Goal: Transaction & Acquisition: Obtain resource

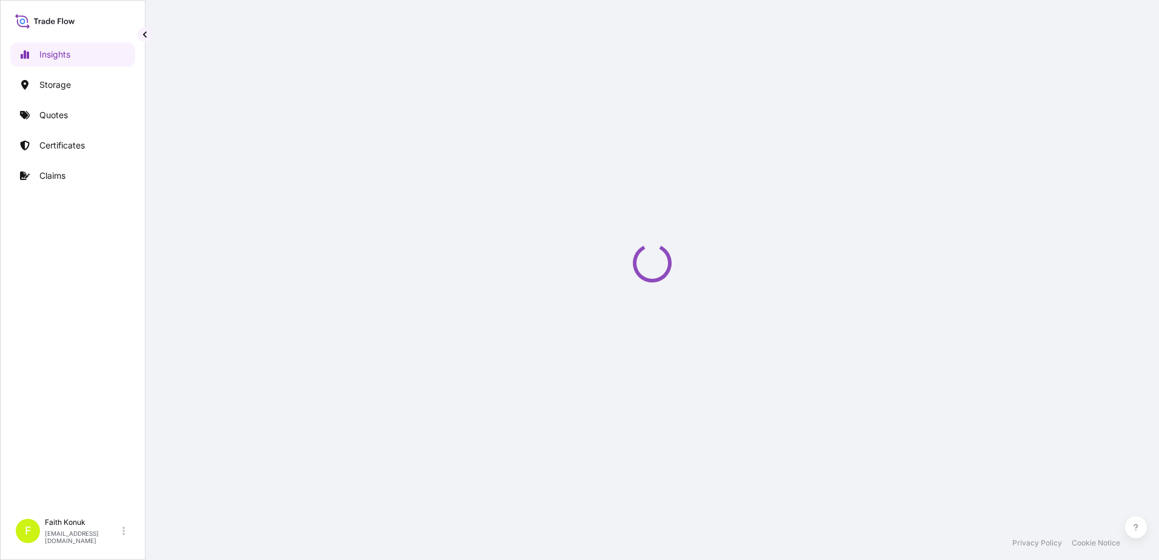
select select "2025"
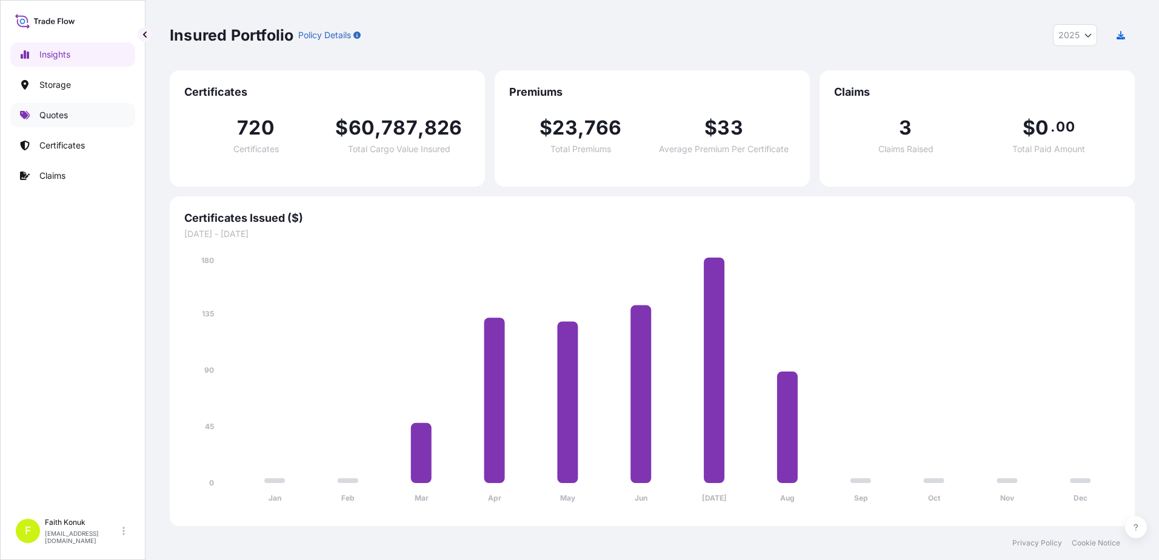
click at [67, 119] on p "Quotes" at bounding box center [53, 115] width 28 height 12
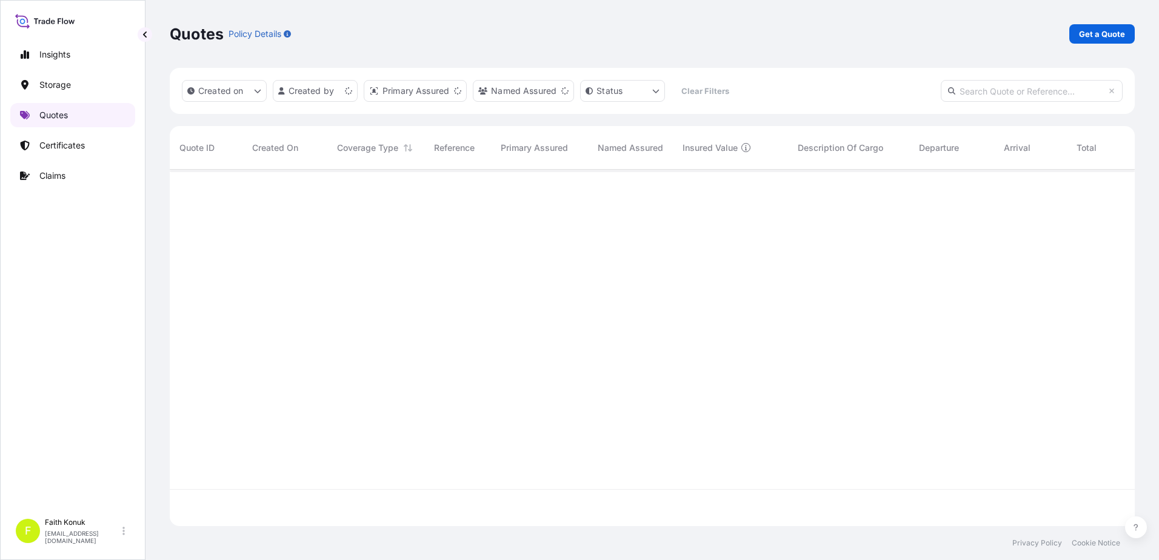
scroll to position [354, 956]
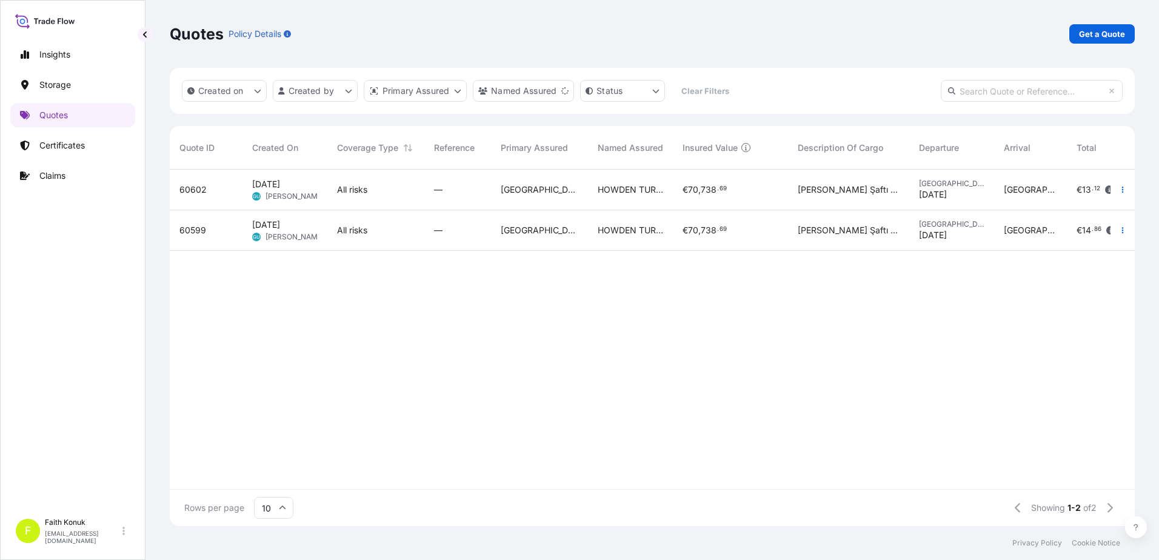
click at [1111, 21] on div "Quotes Policy Details Get a Quote" at bounding box center [652, 34] width 965 height 68
click at [1108, 24] on link "Get a Quote" at bounding box center [1102, 33] width 65 height 19
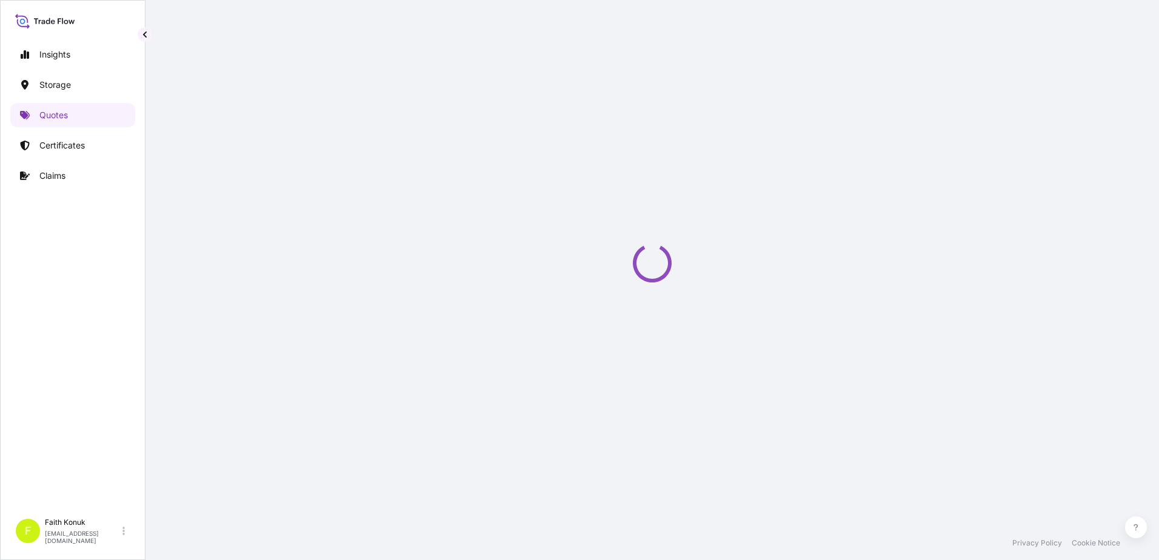
scroll to position [19, 0]
select select "Water"
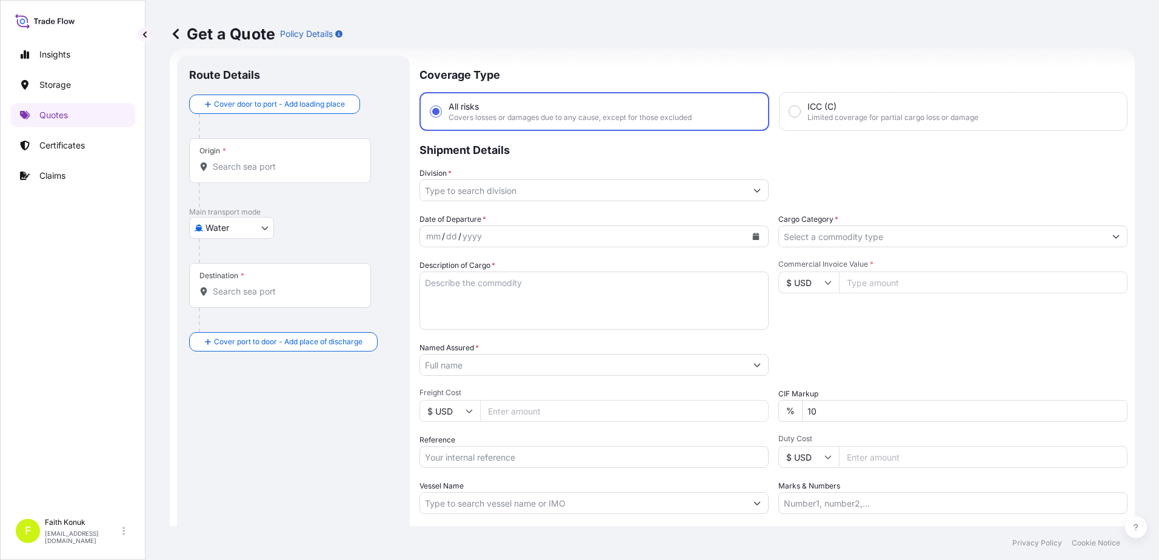
click at [252, 166] on input "Origin *" at bounding box center [284, 167] width 143 height 12
paste input "CONSTANTA"
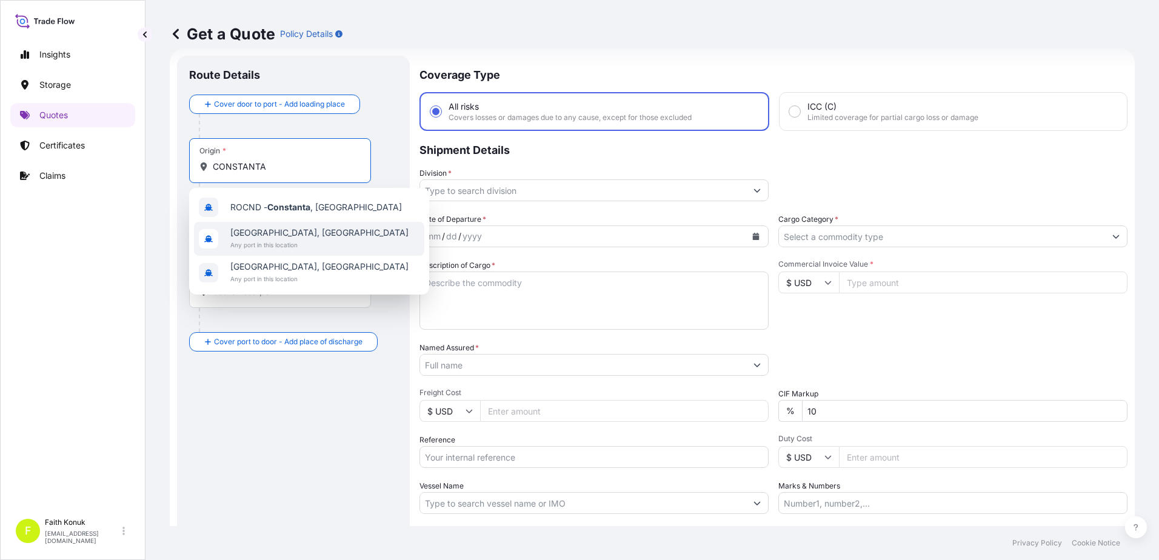
click at [310, 240] on span "Any port in this location" at bounding box center [319, 245] width 178 height 12
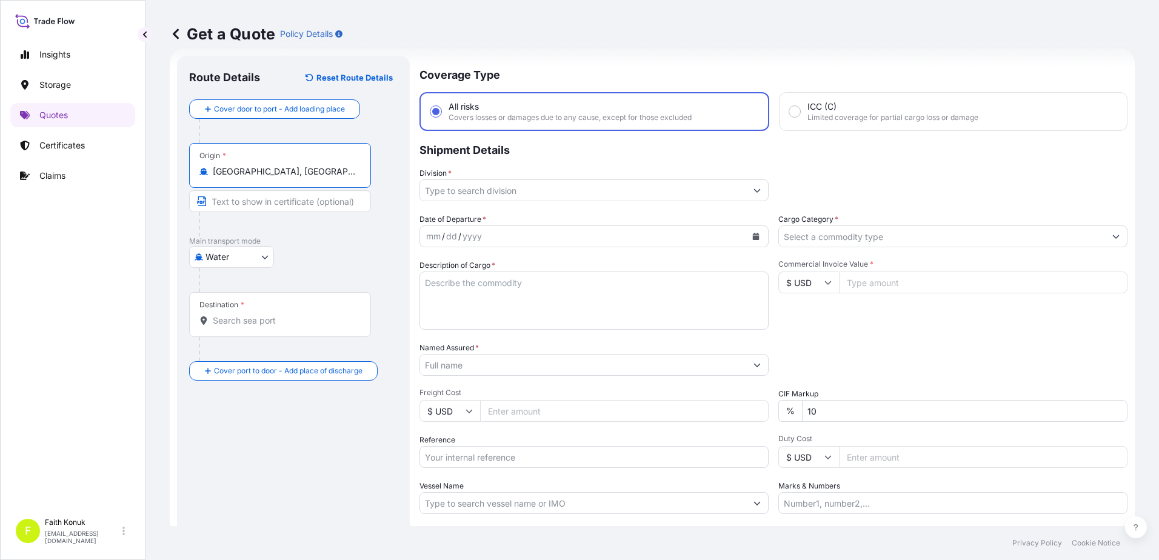
type input "[GEOGRAPHIC_DATA], [GEOGRAPHIC_DATA]"
click at [280, 320] on input "Destination *" at bounding box center [284, 321] width 143 height 12
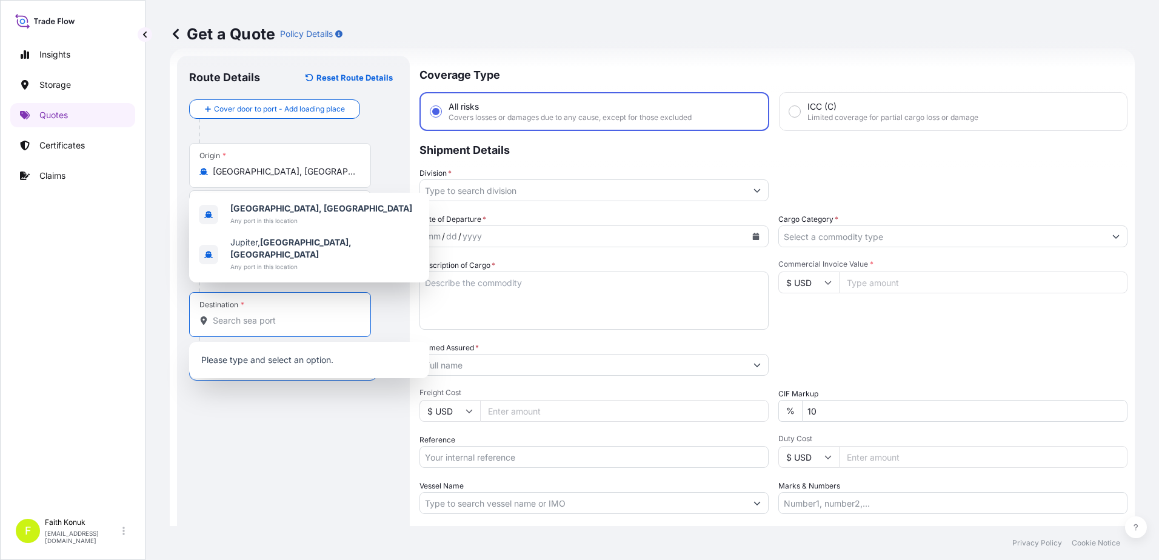
paste input "APAPA"
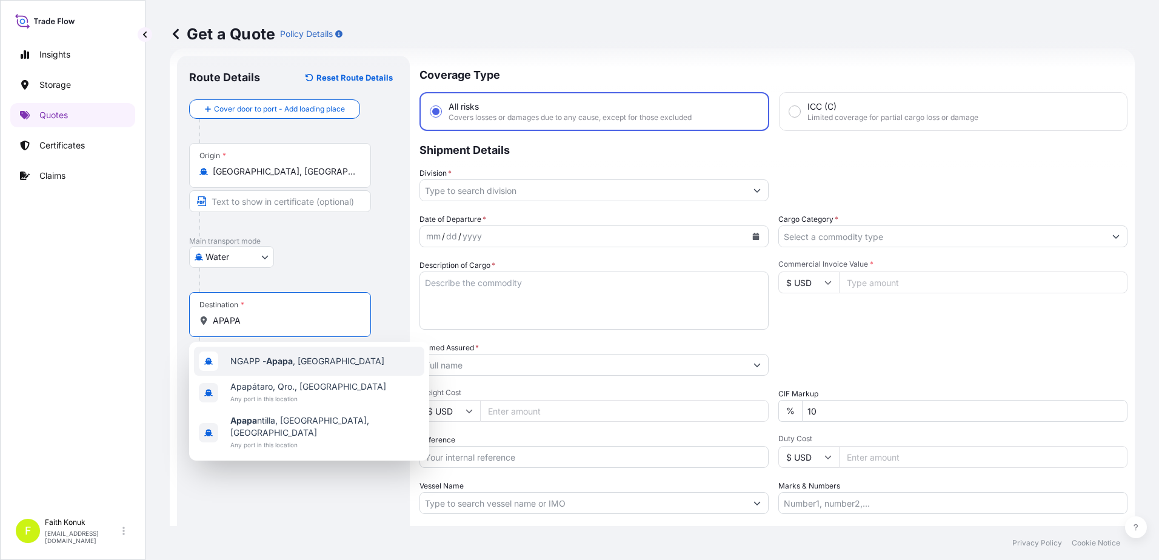
click at [300, 363] on span "NGAPP - [GEOGRAPHIC_DATA] , [GEOGRAPHIC_DATA]" at bounding box center [307, 361] width 154 height 12
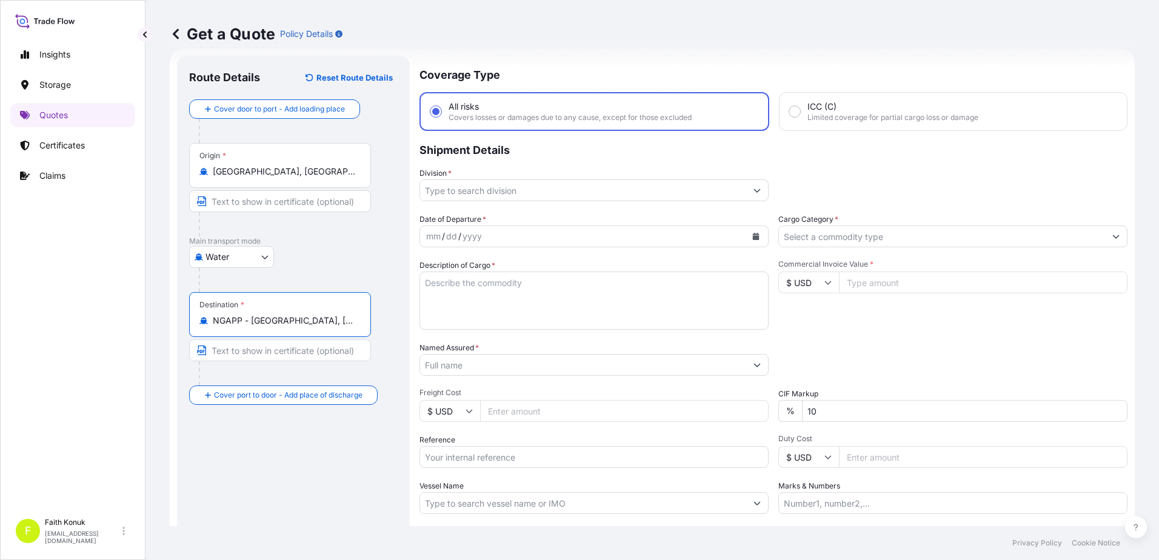
type input "NGAPP - [GEOGRAPHIC_DATA], [GEOGRAPHIC_DATA]"
click at [324, 252] on div "Water Air Water Inland" at bounding box center [293, 257] width 209 height 22
click at [454, 192] on input "Division *" at bounding box center [583, 190] width 326 height 22
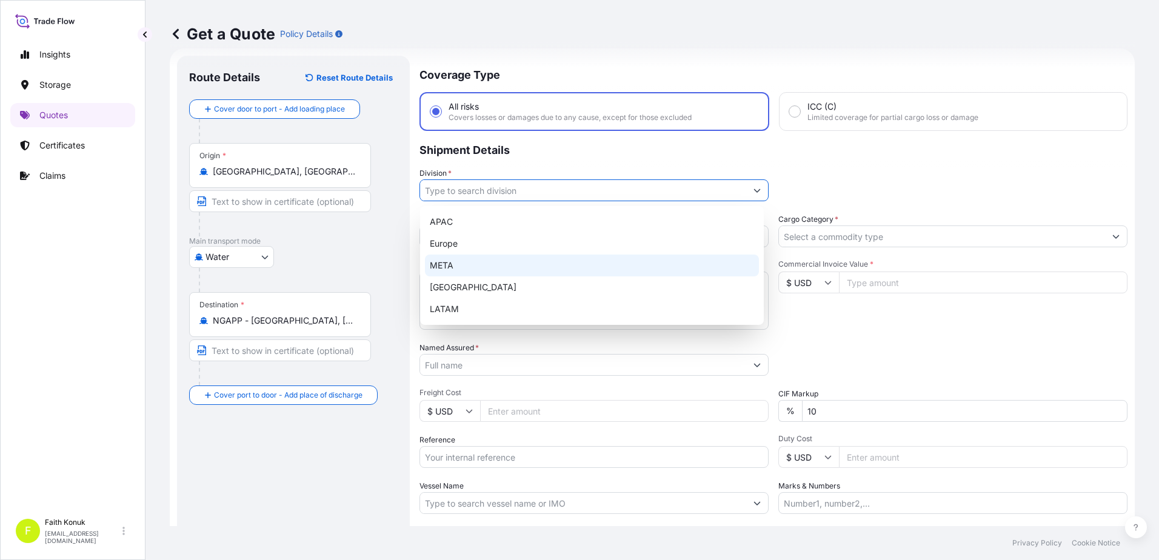
click at [457, 275] on div "META" at bounding box center [592, 266] width 334 height 22
type input "META"
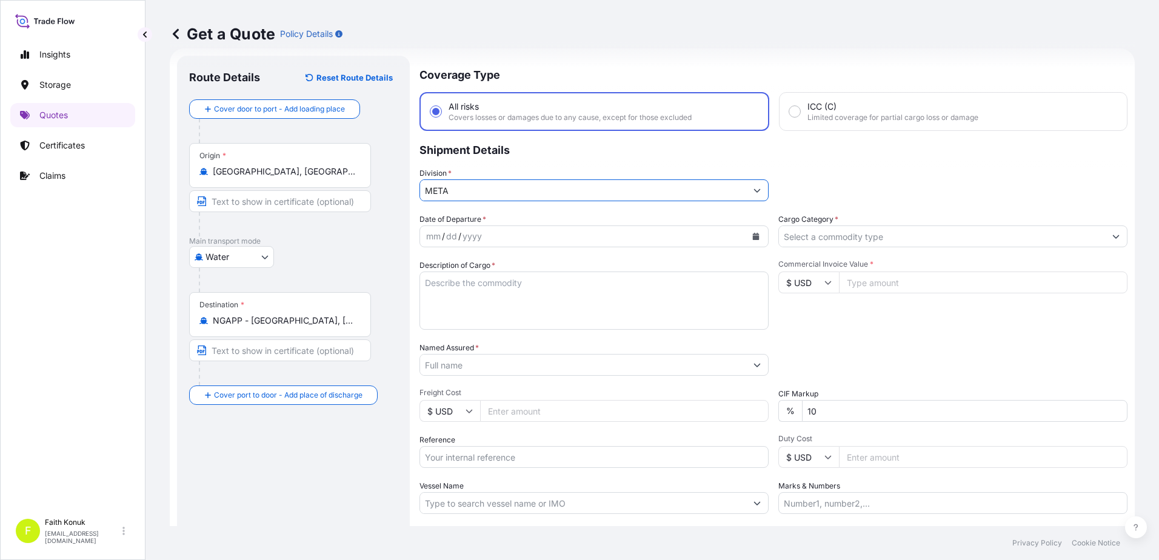
click at [753, 234] on icon "Calendar" at bounding box center [756, 236] width 7 height 7
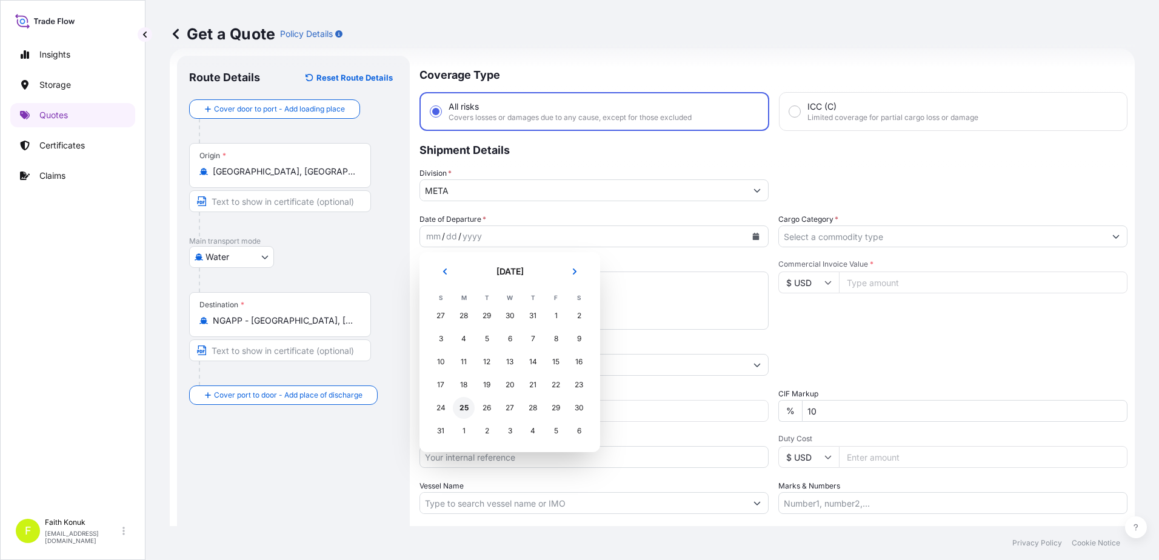
click at [455, 408] on div "25" at bounding box center [464, 408] width 22 height 22
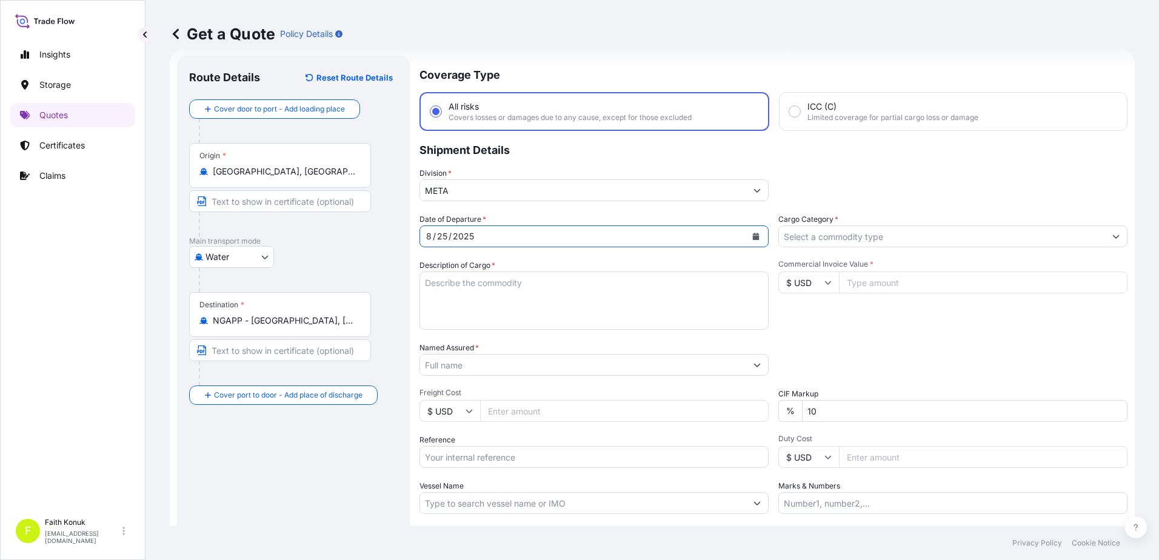
click at [449, 266] on label "Description of Cargo *" at bounding box center [458, 266] width 76 height 12
click at [449, 272] on textarea "Description of Cargo *" at bounding box center [594, 301] width 349 height 58
click at [446, 281] on textarea "Description of Cargo *" at bounding box center [594, 301] width 349 height 58
click at [464, 292] on textarea "Description of Cargo *" at bounding box center [594, 301] width 349 height 58
paste textarea "CORN STARCH 640 PACKAGES // GROSS: 899200 KGS"
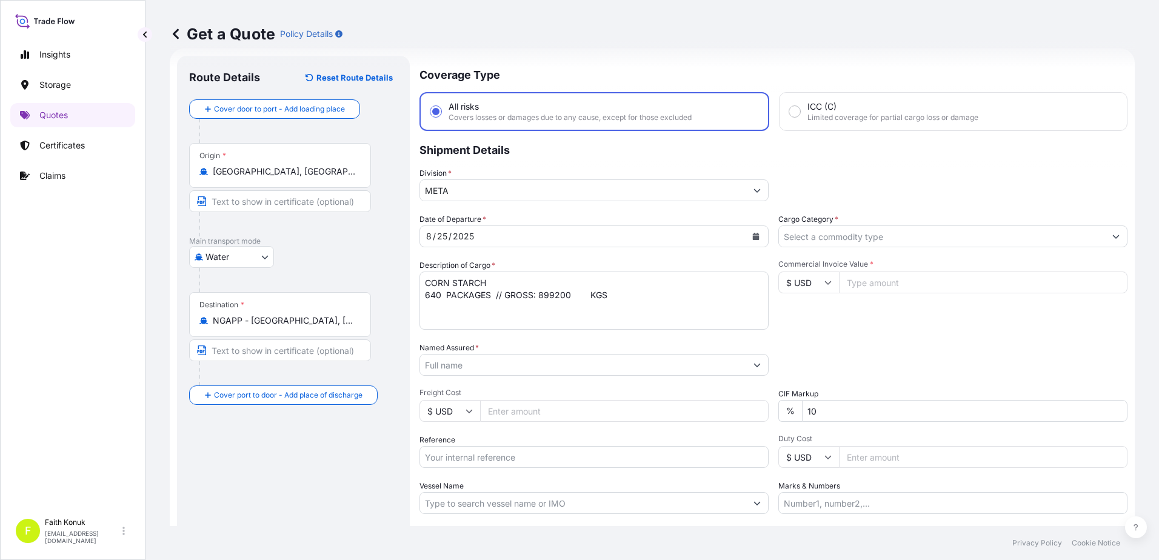
click at [472, 306] on textarea "CORN STARCH 640 PACKAGES // GROSS: 899200 KGS" at bounding box center [594, 301] width 349 height 58
paste textarea "BL NO: HLCUBU2250802283 HAMU4359971 FFAU5390840 HAMU3409893 HAMU4619317 UETU688…"
click at [508, 309] on textarea "CORN STARCH 640 PACKAGES // GROSS: 899200 KGS BL NO: HLCUBU2250802283 HAMU43599…" at bounding box center [594, 301] width 349 height 58
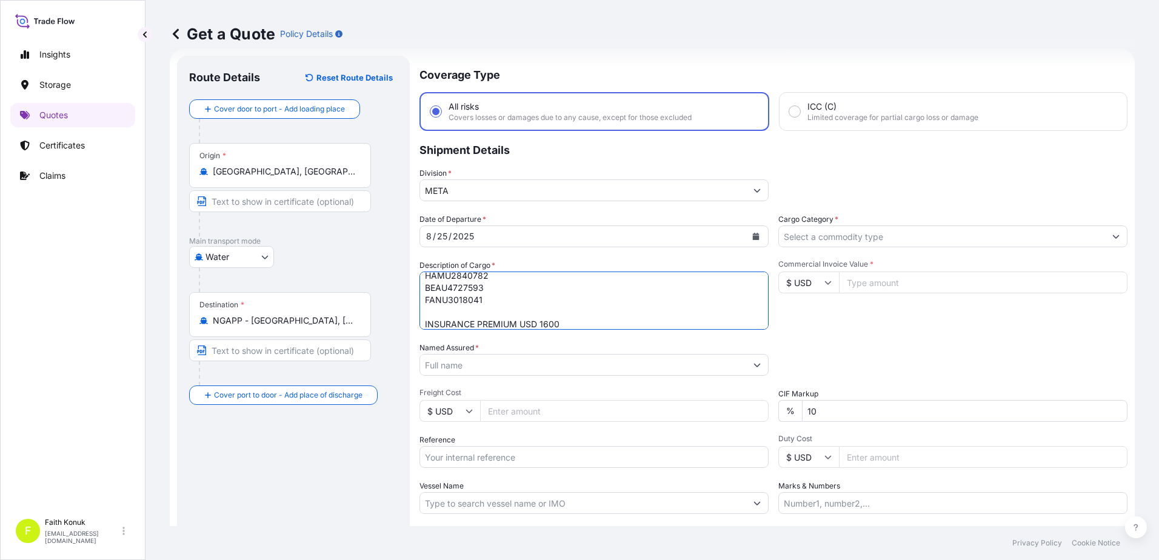
type textarea "CORN STARCH 640 PACKAGES // GROSS: 899200 KGS BL NO: HLCUBU2250802283 HAMU43599…"
click at [460, 352] on label "Named Assured *" at bounding box center [449, 348] width 59 height 12
click at [460, 354] on input "Named Assured *" at bounding box center [583, 365] width 326 height 22
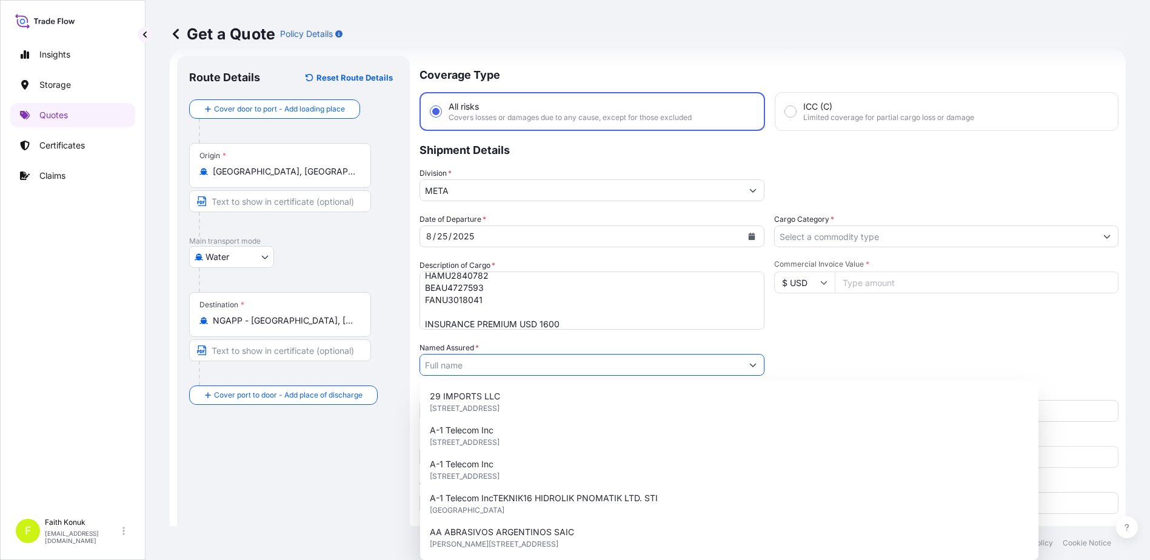
click at [454, 362] on input "Named Assured *" at bounding box center [581, 365] width 322 height 22
paste input "OMNIA EUROPE SA"
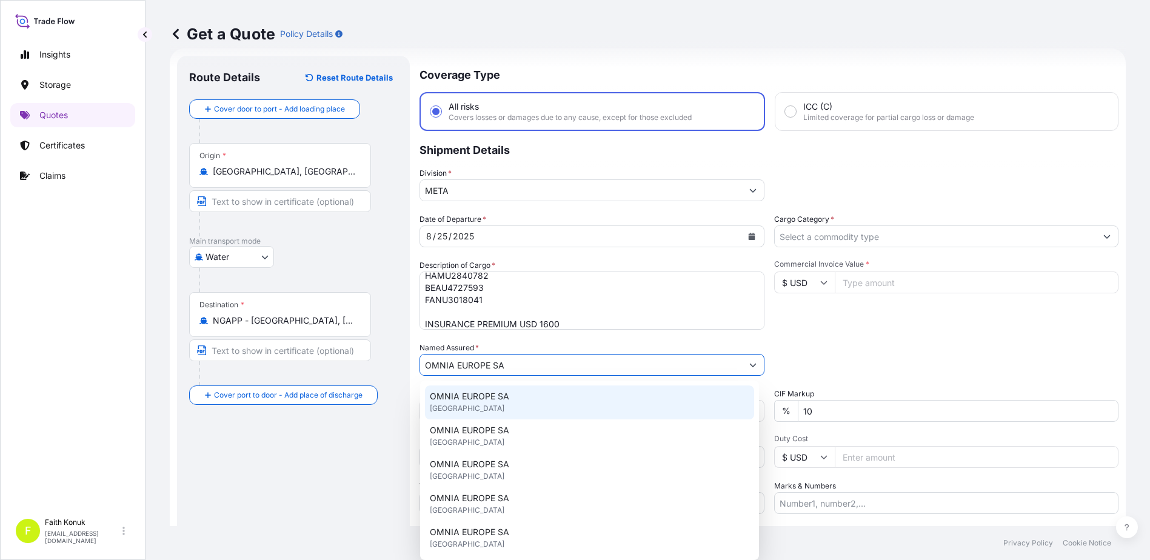
click at [495, 401] on span "OMNIA EUROPE SA" at bounding box center [469, 396] width 79 height 12
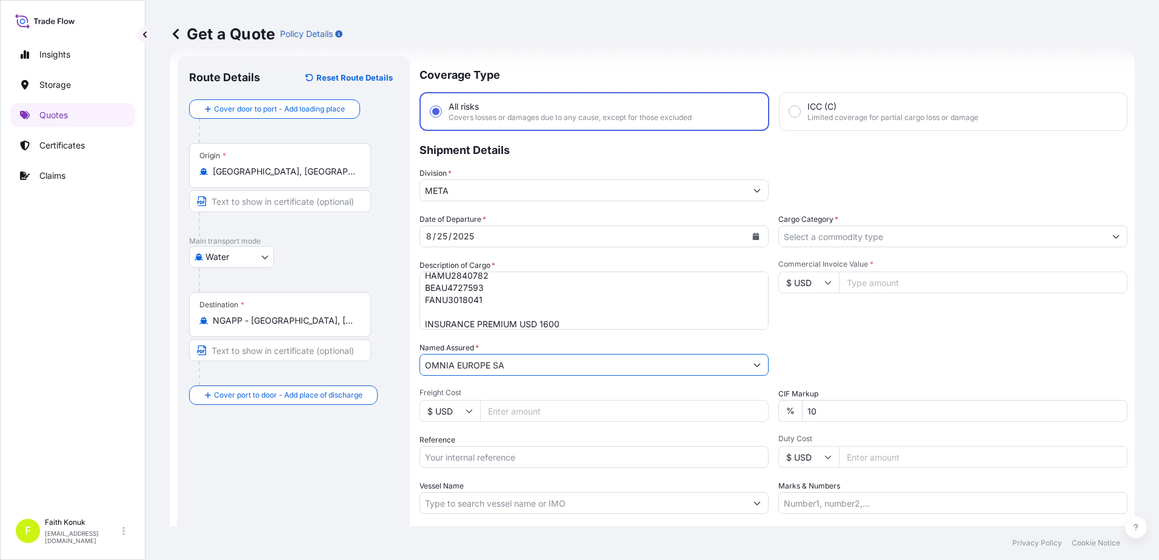
type input "OMNIA EUROPE SA"
click at [567, 335] on div "Date of Departure * [DATE] Cargo Category * Description of Cargo * CORN STARCH …" at bounding box center [774, 363] width 708 height 301
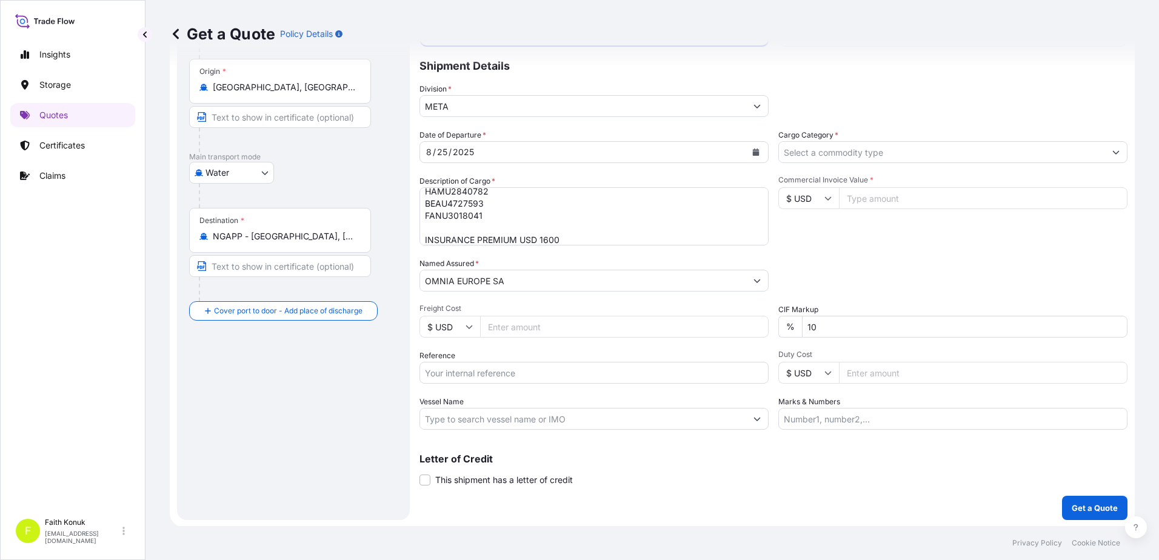
scroll to position [105, 0]
click at [478, 370] on input "Reference" at bounding box center [594, 372] width 349 height 22
click at [463, 385] on div "Date of Departure * [DATE] Cargo Category * Description of Cargo * CORN STARCH …" at bounding box center [774, 278] width 708 height 301
click at [462, 377] on input "Reference" at bounding box center [594, 372] width 349 height 22
paste input "2101772373"
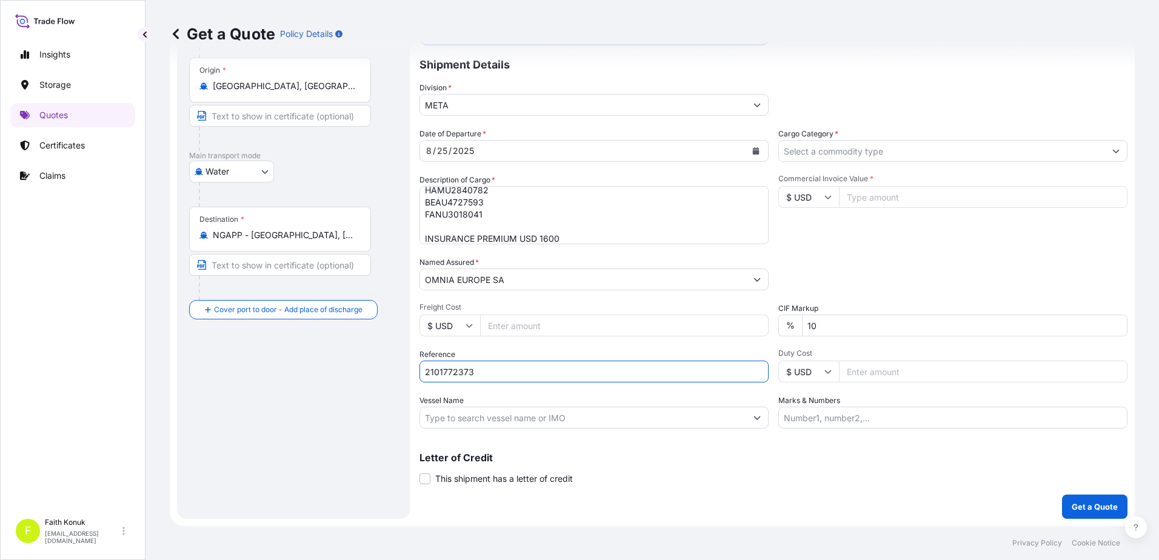
type input "2101772373"
click at [487, 410] on input "Vessel Name" at bounding box center [583, 418] width 326 height 22
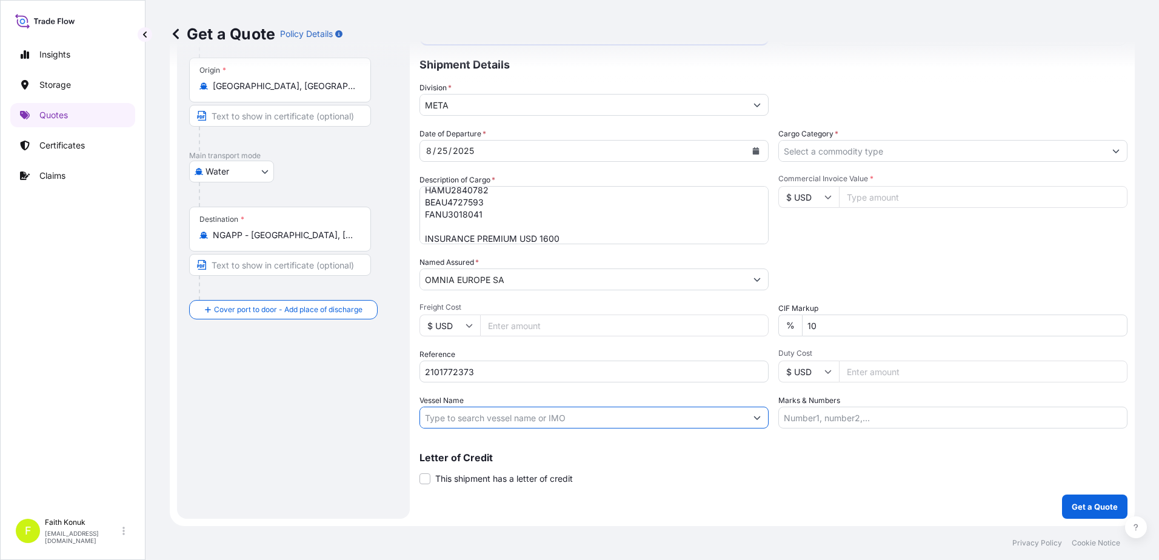
paste input "[PERSON_NAME]"
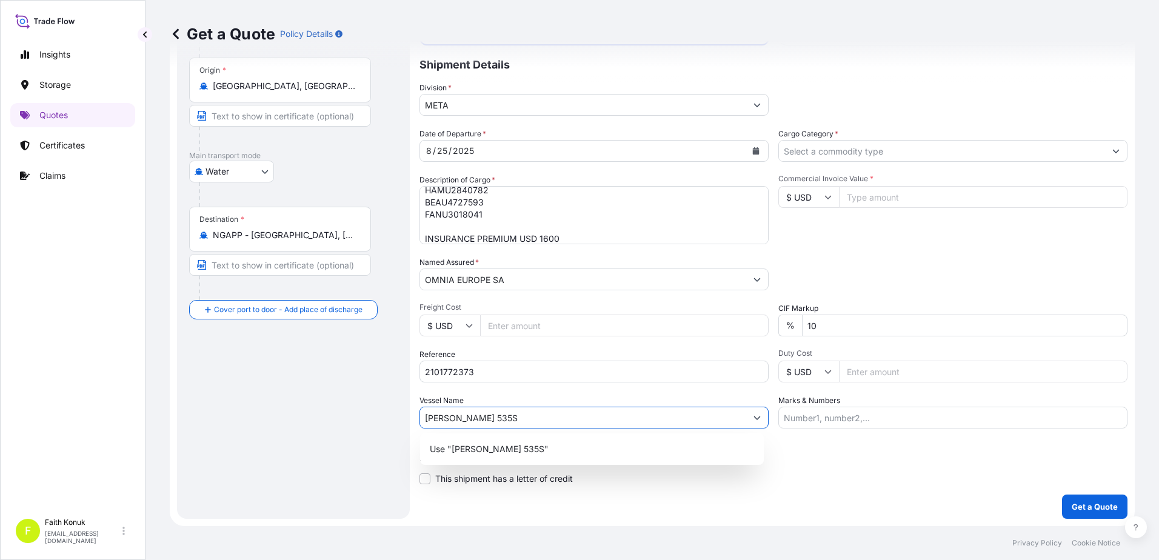
type input "[PERSON_NAME] 535S"
click at [504, 390] on div "Date of Departure * [DATE] Cargo Category * Description of Cargo * CORN STARCH …" at bounding box center [774, 278] width 708 height 301
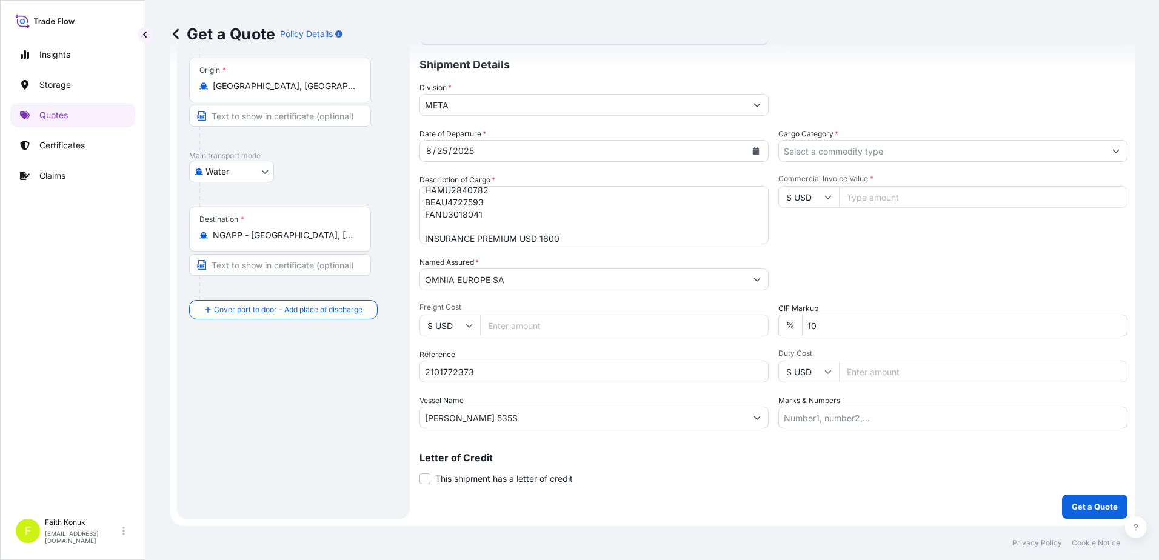
click at [833, 152] on input "Cargo Category *" at bounding box center [942, 151] width 326 height 22
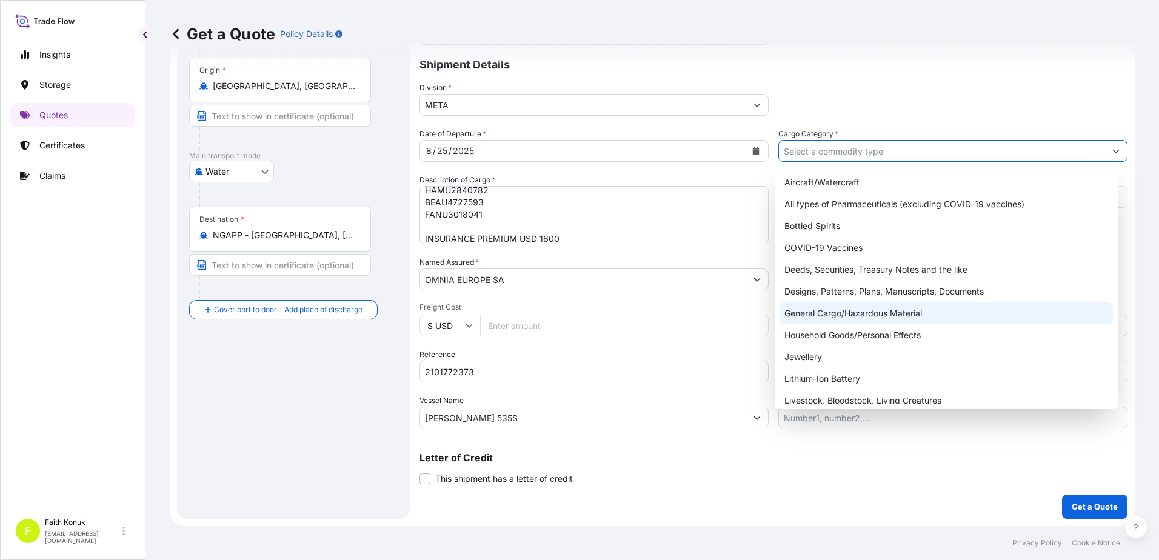
click at [831, 315] on div "General Cargo/Hazardous Material" at bounding box center [947, 314] width 334 height 22
type input "General Cargo/Hazardous Material"
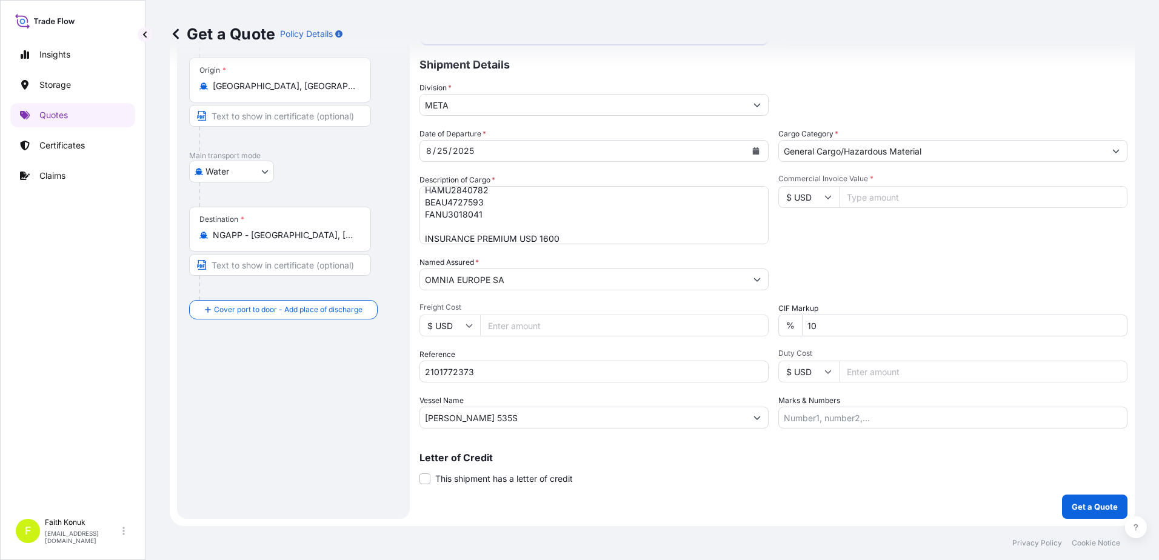
click at [829, 237] on div "Commercial Invoice Value * $ USD" at bounding box center [953, 209] width 349 height 70
click at [868, 193] on input "Commercial Invoice Value *" at bounding box center [983, 197] width 289 height 22
type input "426800"
click at [866, 268] on div "Packing Category Type to search a container mode Please select a primary mode o…" at bounding box center [953, 273] width 349 height 34
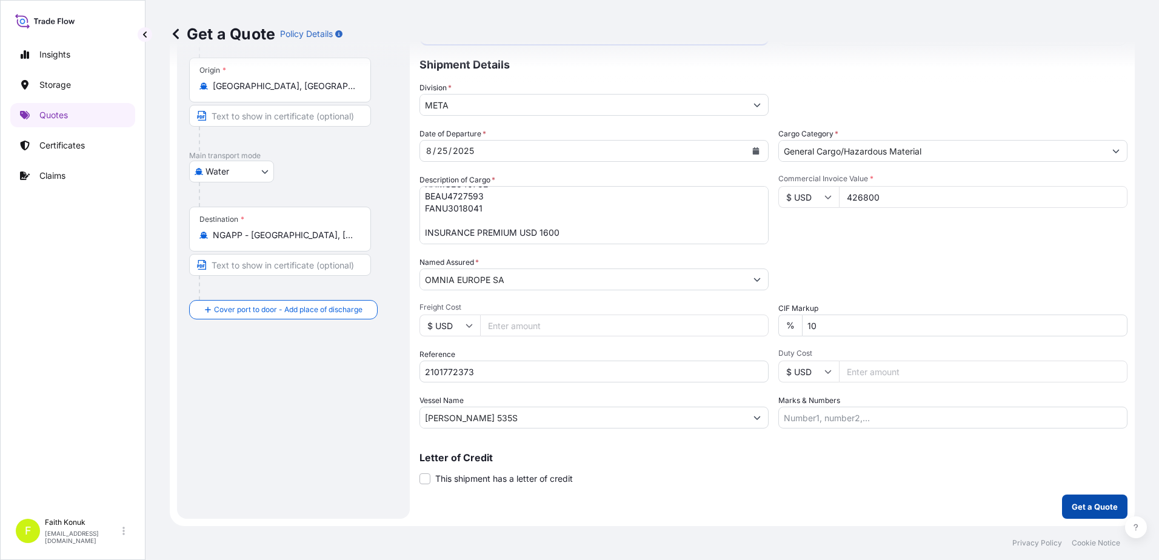
click at [1089, 500] on button "Get a Quote" at bounding box center [1094, 507] width 65 height 24
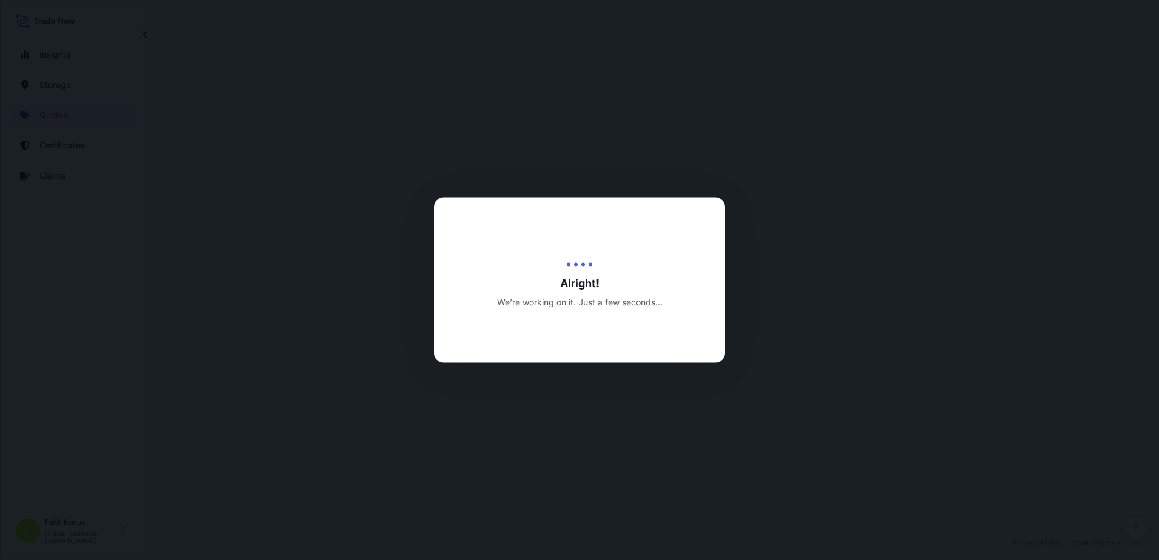
select select "Water"
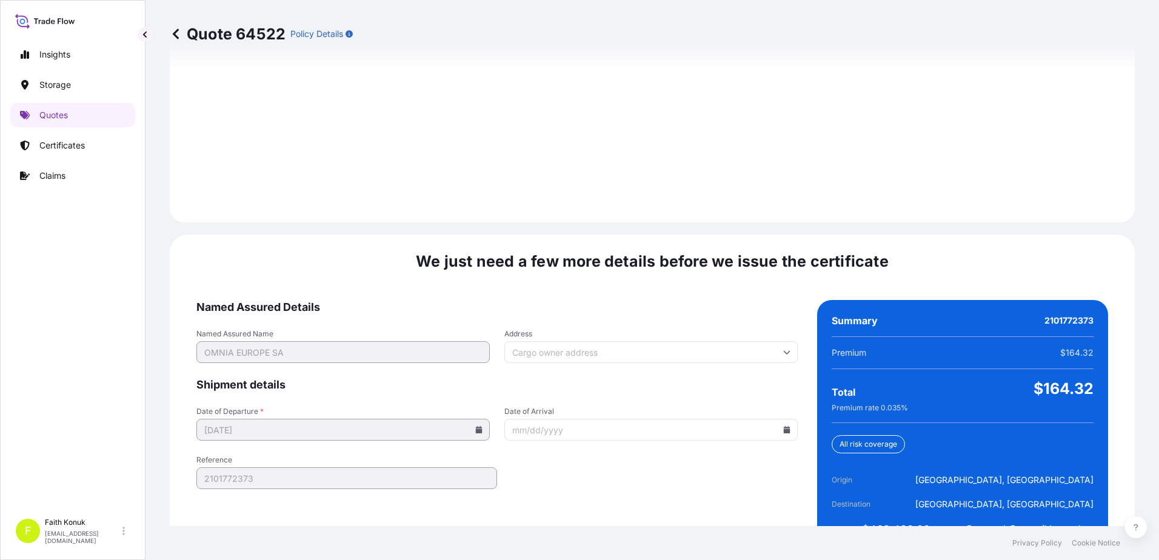
scroll to position [1726, 0]
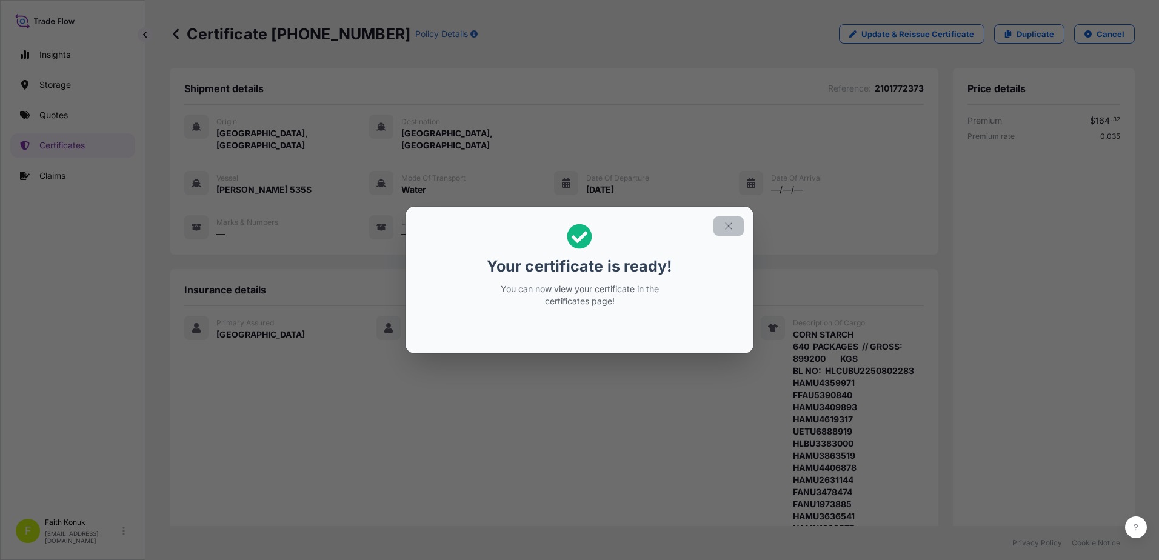
click at [728, 221] on icon "button" at bounding box center [728, 226] width 11 height 11
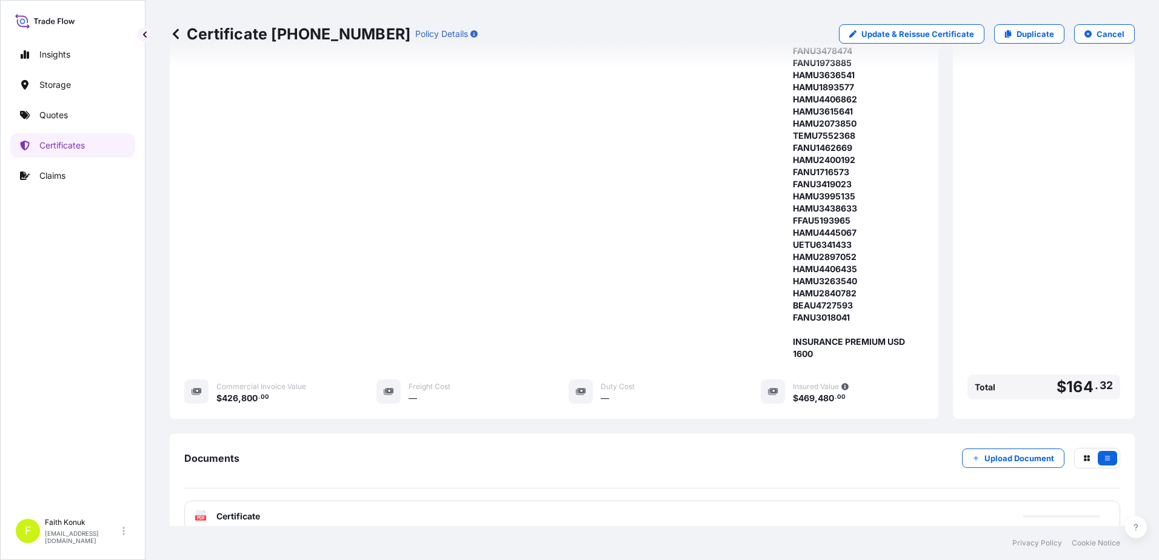
scroll to position [526, 0]
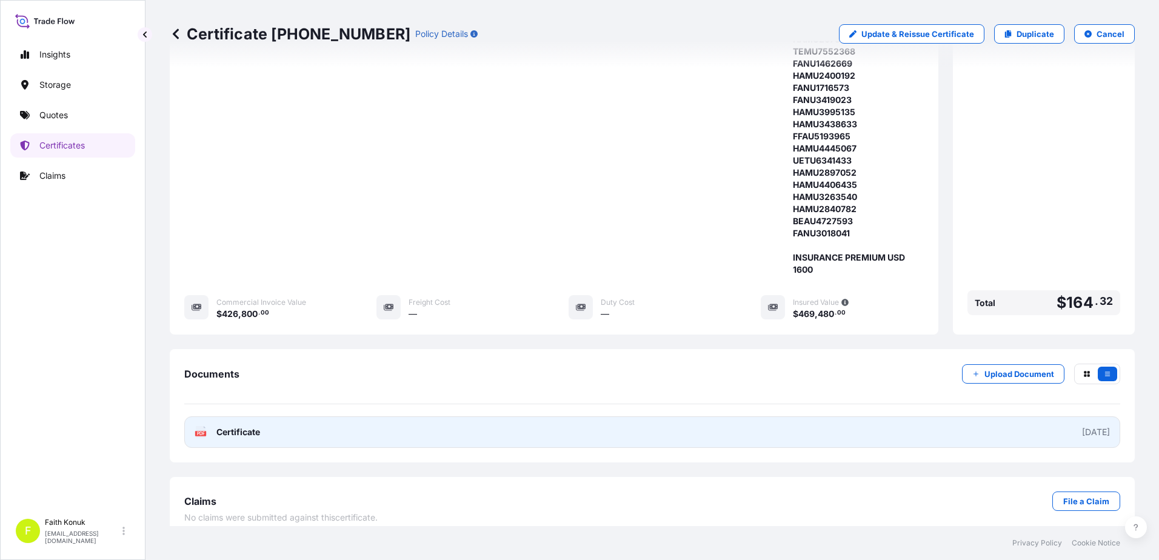
click at [206, 431] on rect at bounding box center [200, 433] width 11 height 5
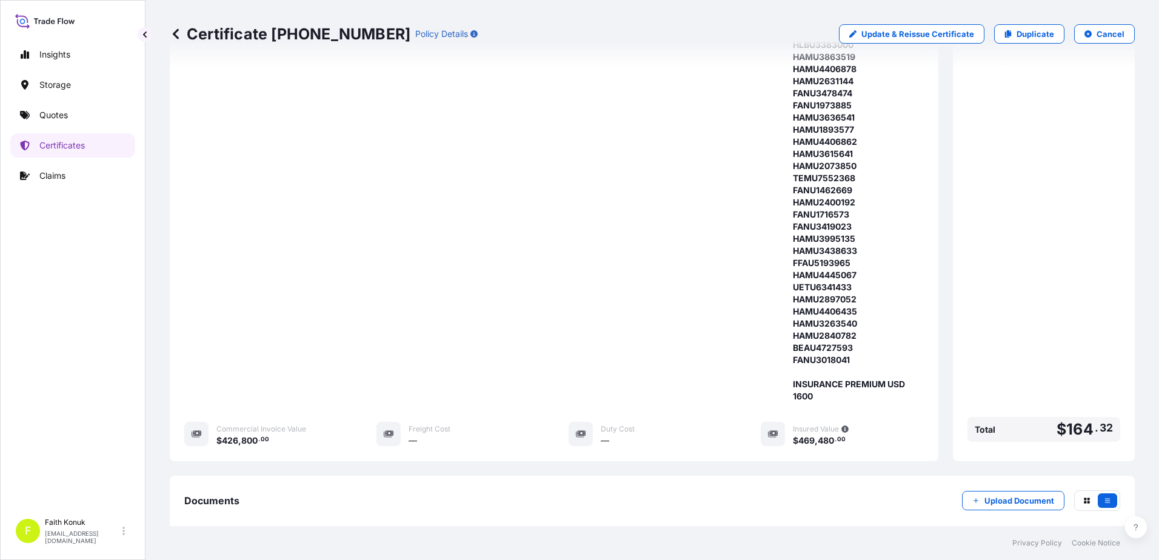
scroll to position [101, 0]
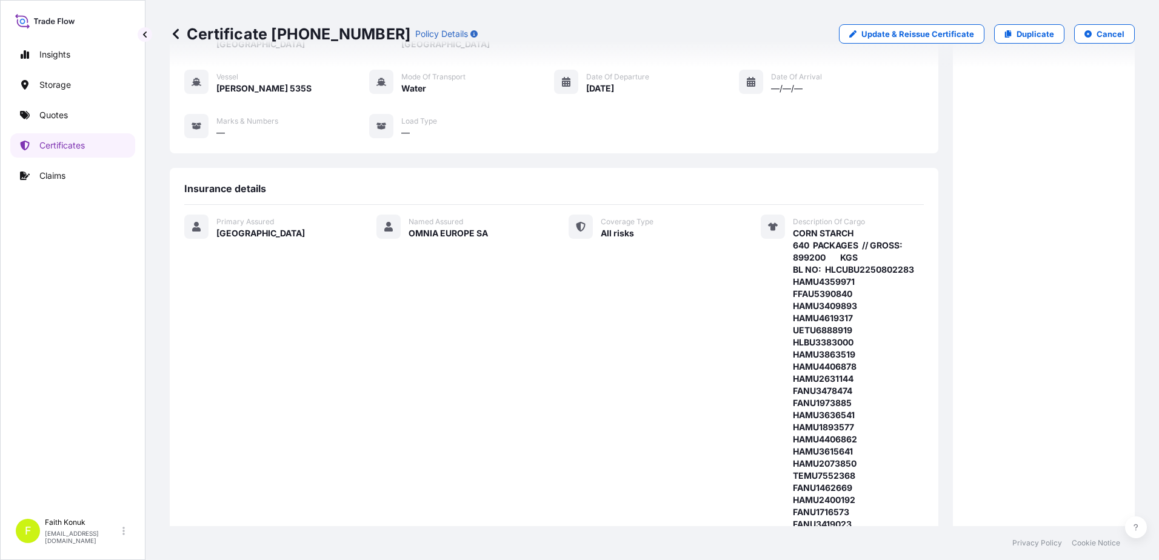
click at [869, 24] on div "Certificate [PHONE_NUMBER] Policy Details Update & Reissue Certificate Duplicat…" at bounding box center [652, 34] width 965 height 68
click at [867, 33] on p "Update & Reissue Certificate" at bounding box center [918, 34] width 113 height 12
select select "Water"
select select "31600"
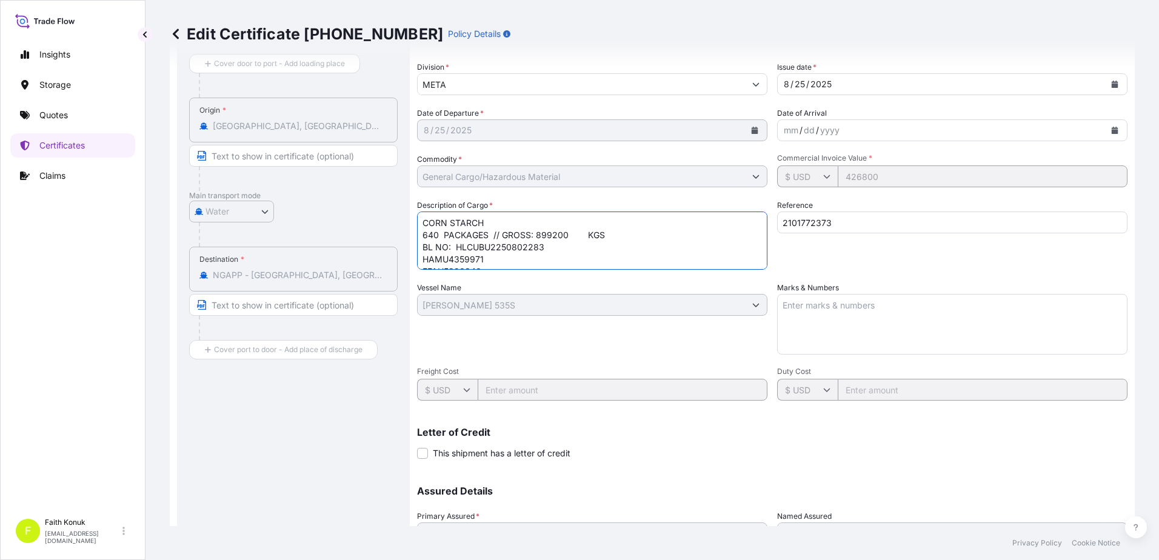
click at [617, 232] on textarea "CORN STARCH 640 PACKAGES // GROSS: 899200 KGS BL NO: HLCUBU2250802283 HAMU43599…" at bounding box center [592, 241] width 350 height 58
paste textarea "S.C. Omnia ref no: INVOICE: OM-000802"
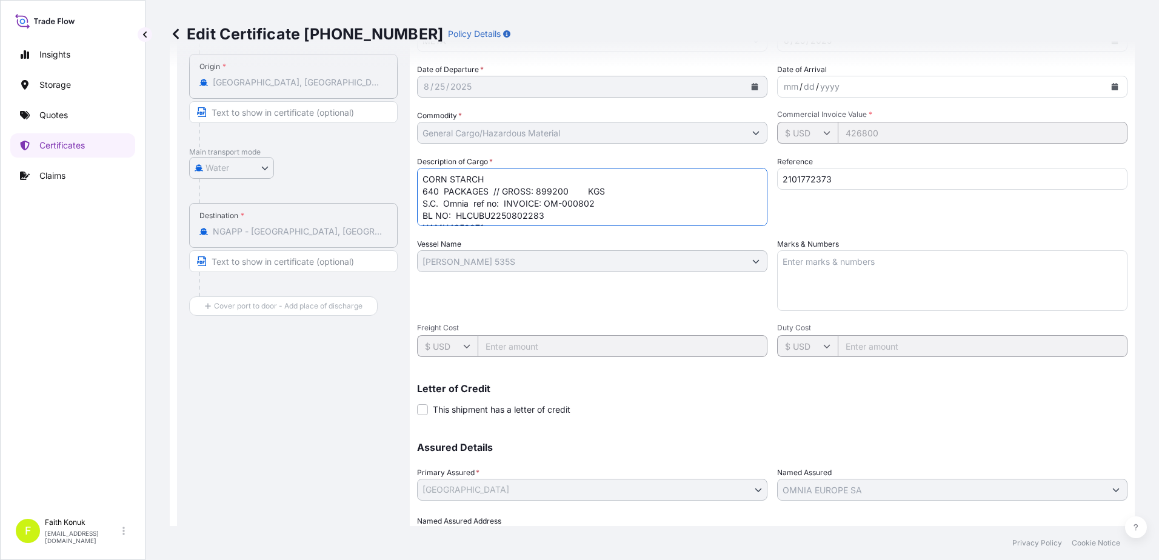
scroll to position [209, 0]
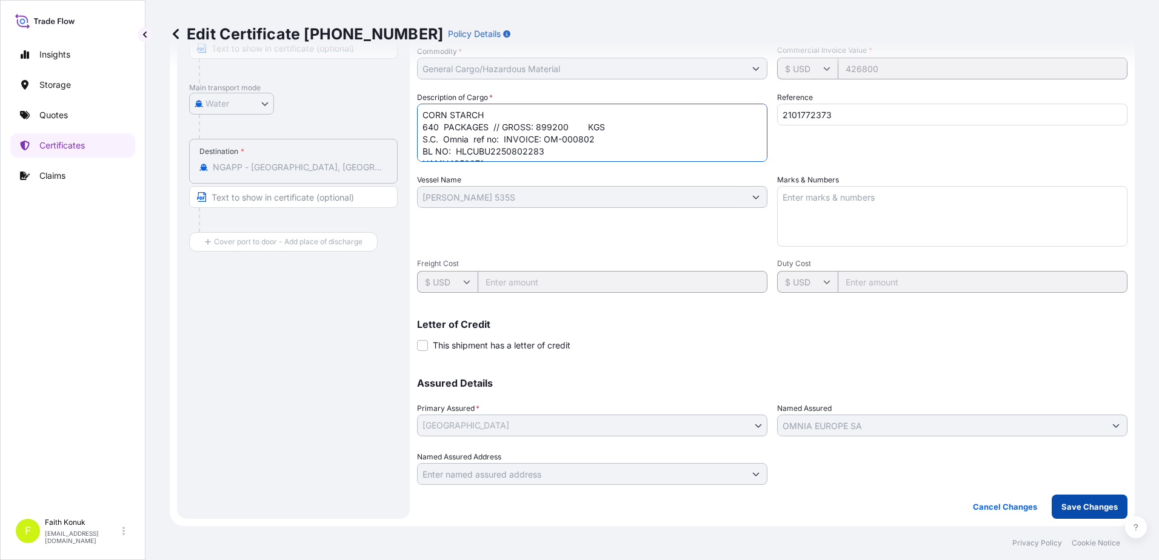
type textarea "CORN STARCH 640 PACKAGES // GROSS: 899200 KGS S.C. Omnia ref no: INVOICE: OM-00…"
click at [1079, 506] on p "Save Changes" at bounding box center [1090, 507] width 56 height 12
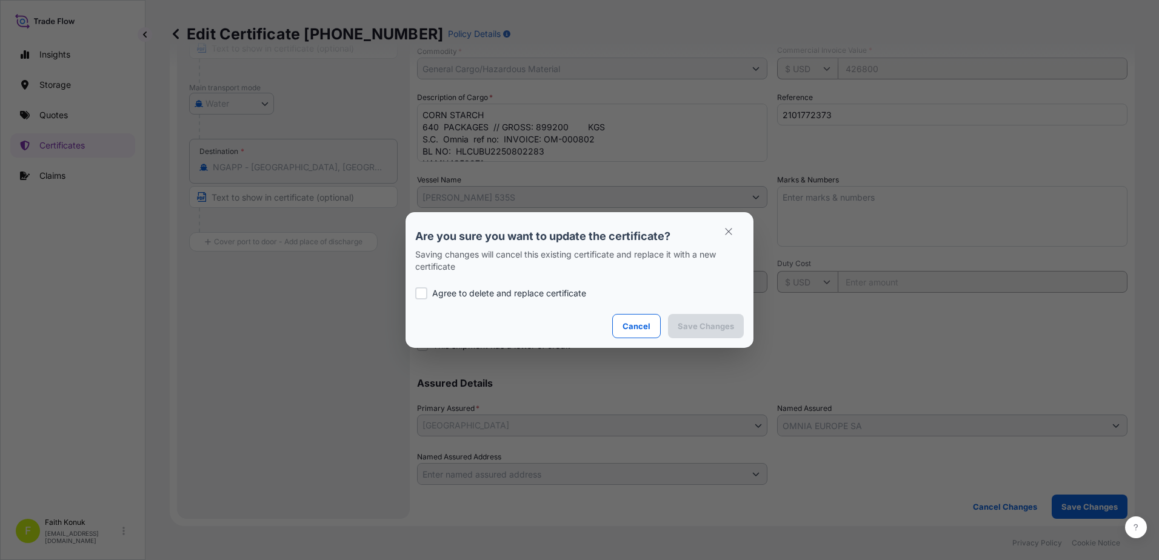
click at [444, 290] on p "Agree to delete and replace certificate" at bounding box center [509, 293] width 154 height 12
checkbox input "true"
click at [718, 326] on p "Save Changes" at bounding box center [706, 326] width 56 height 12
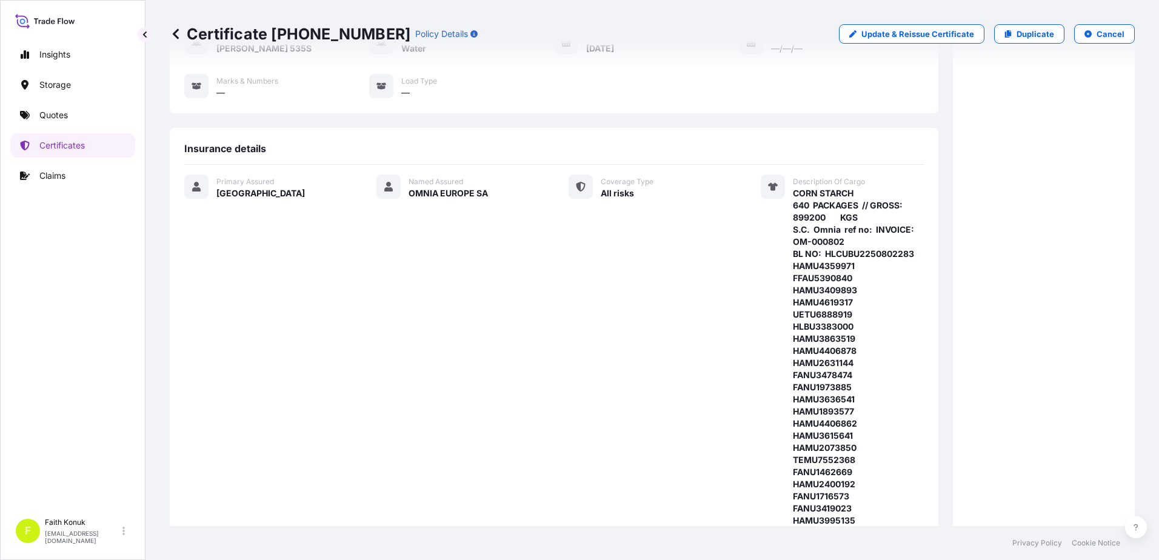
scroll to position [550, 0]
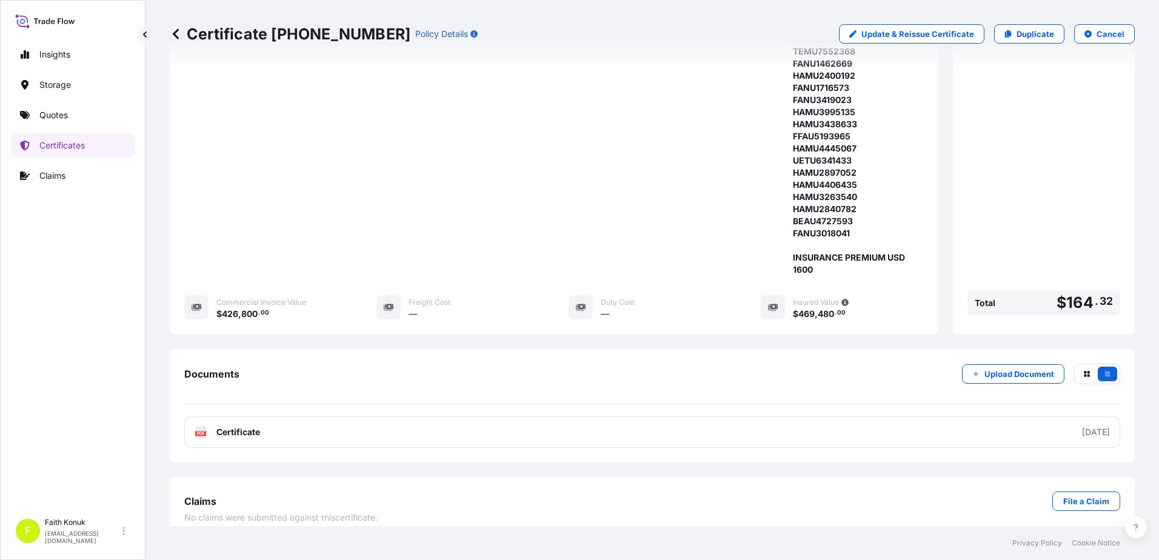
click at [53, 117] on p "Quotes" at bounding box center [53, 115] width 28 height 12
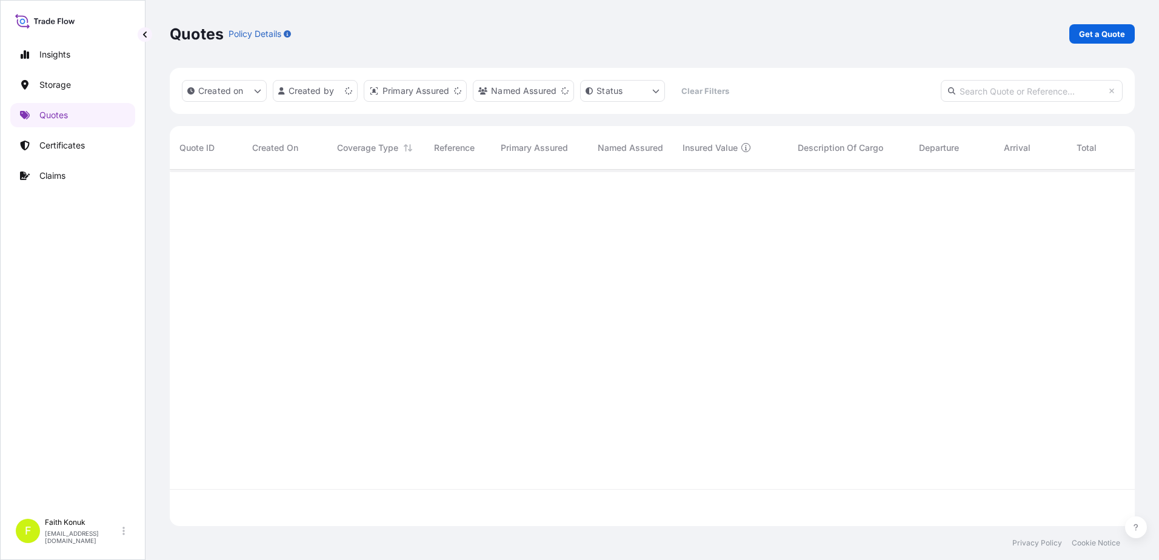
scroll to position [354, 956]
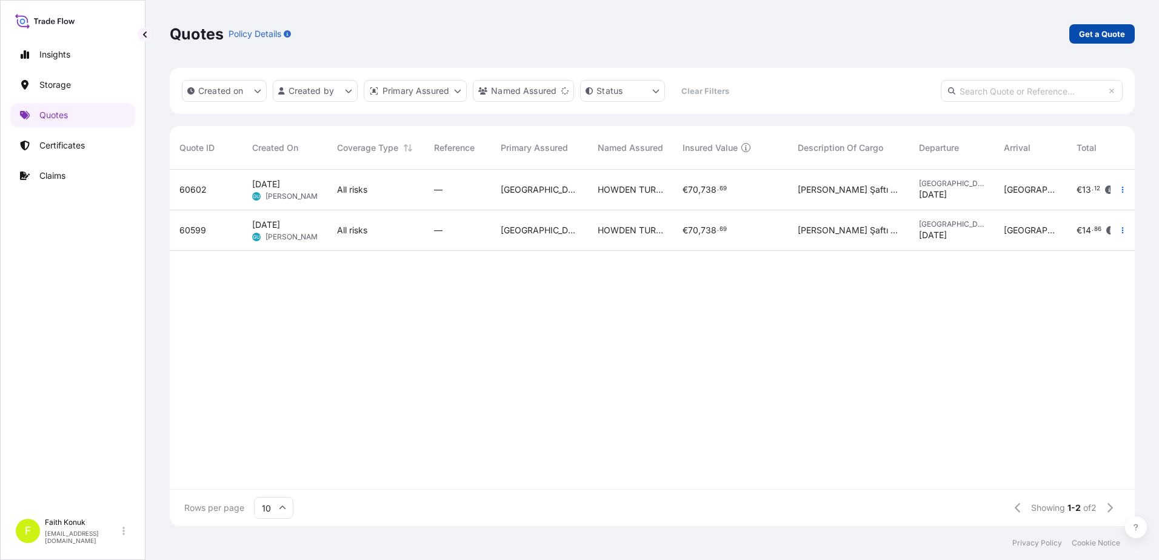
click at [1085, 33] on p "Get a Quote" at bounding box center [1102, 34] width 46 height 12
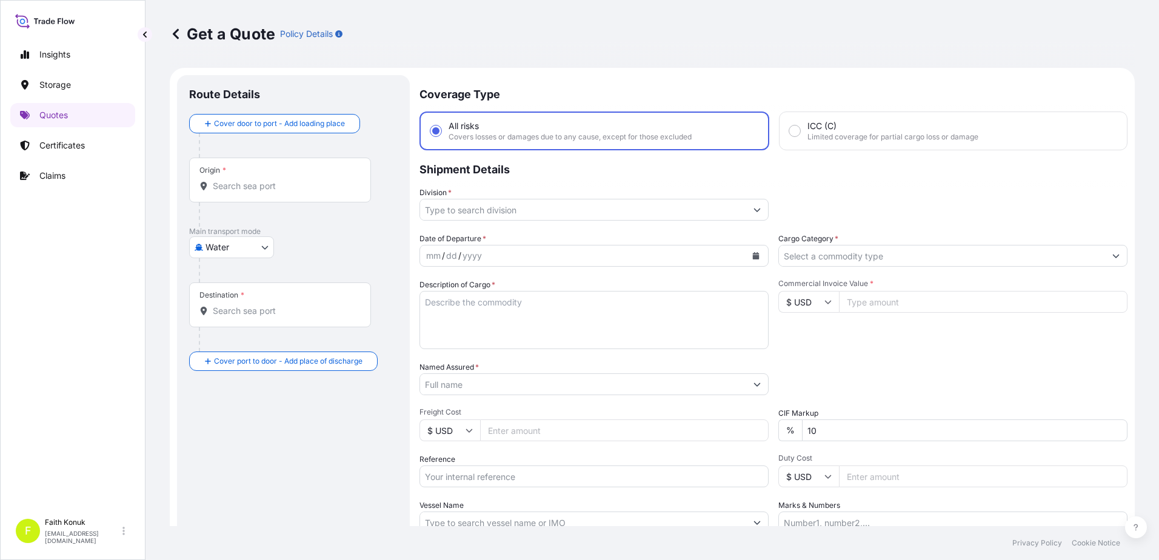
scroll to position [19, 0]
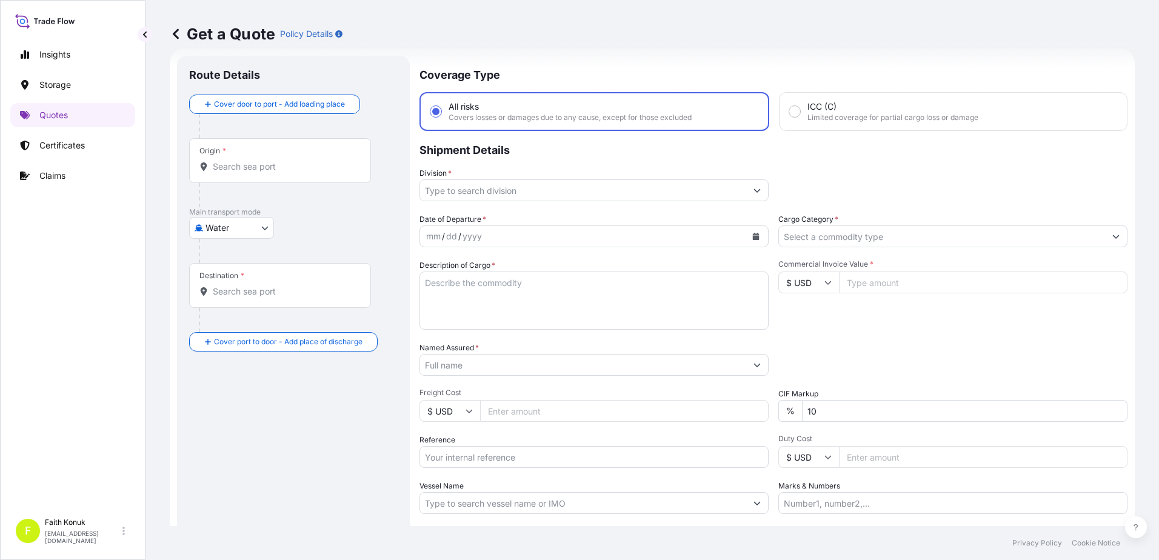
click at [249, 224] on body "Insights Storage Quotes Certificates Claims F [PERSON_NAME] [EMAIL_ADDRESS][DOM…" at bounding box center [579, 280] width 1159 height 560
click at [216, 304] on span "Inland" at bounding box center [224, 303] width 24 height 12
select select "Inland"
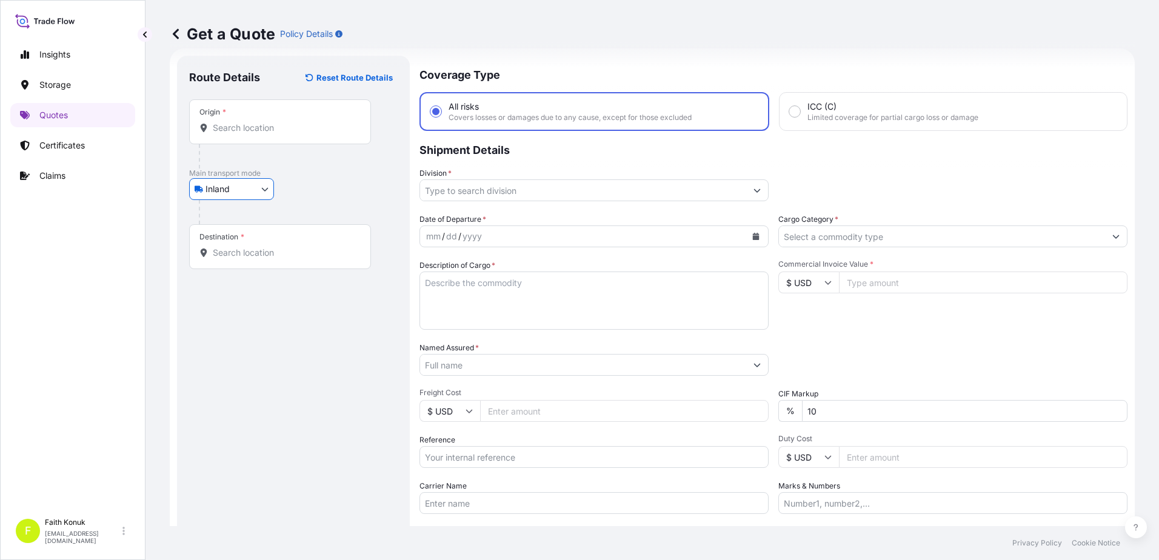
click at [309, 191] on div "Inland Air Water Inland" at bounding box center [293, 189] width 209 height 22
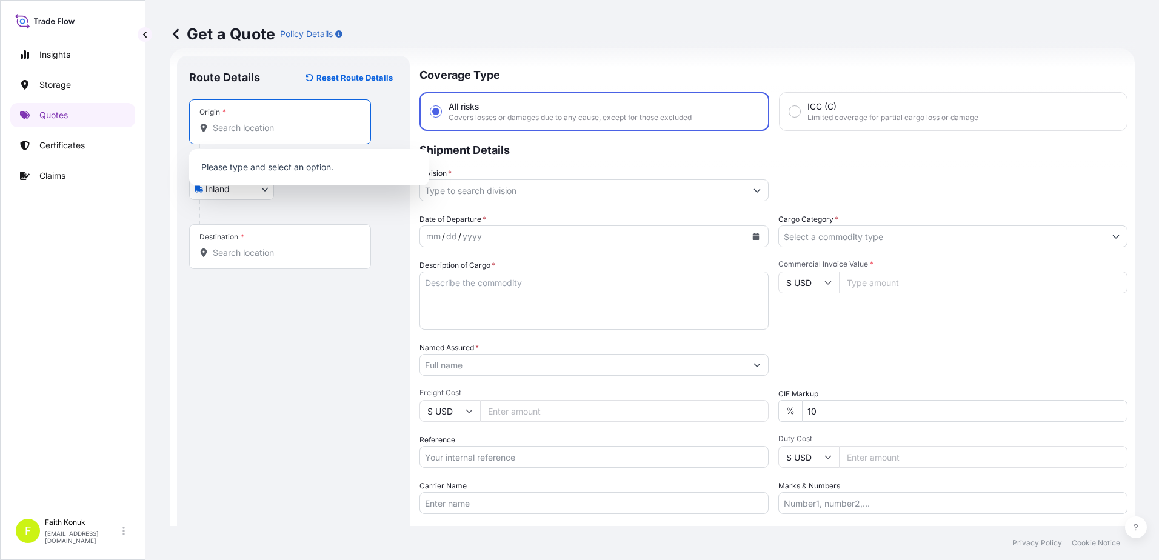
click at [231, 132] on input "Origin *" at bounding box center [284, 128] width 143 height 12
paste input "TURKIYE"
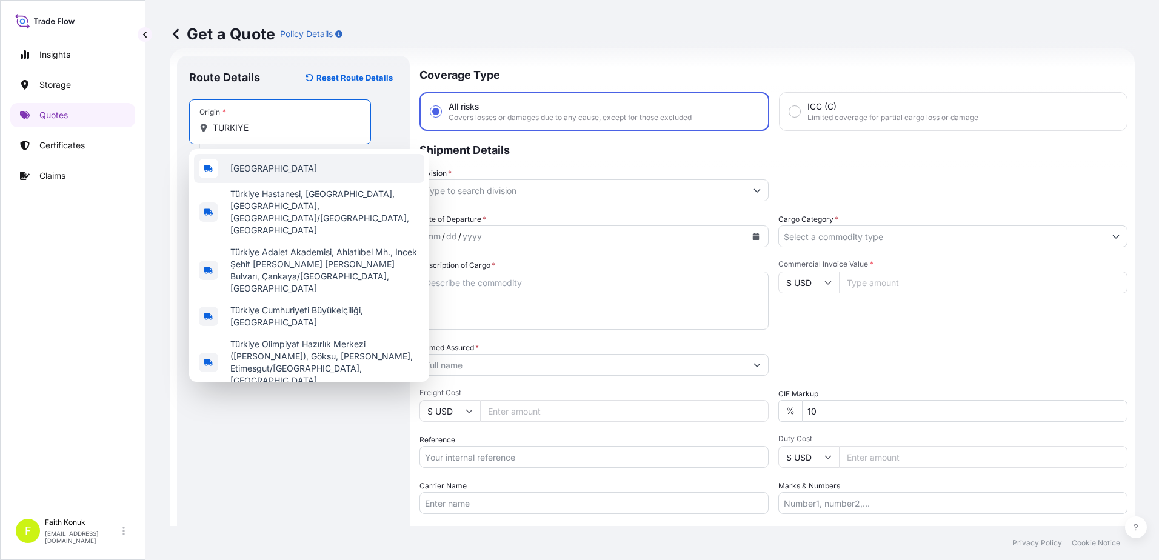
click at [266, 168] on div "[GEOGRAPHIC_DATA]" at bounding box center [309, 168] width 230 height 29
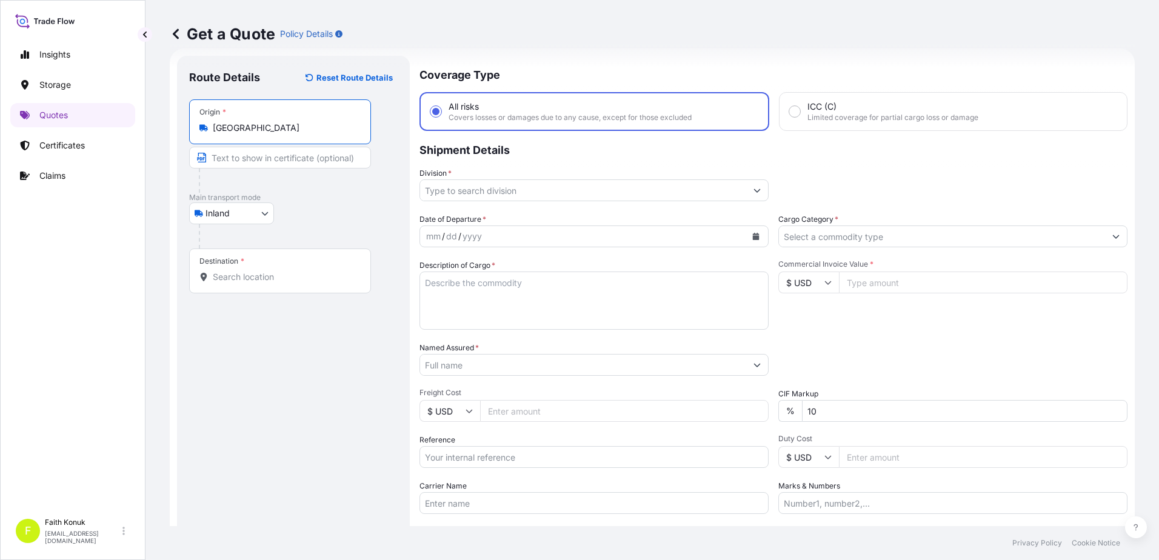
type input "[GEOGRAPHIC_DATA]"
click at [330, 227] on div at bounding box center [298, 236] width 199 height 24
click at [275, 276] on input "Destination *" at bounding box center [284, 277] width 143 height 12
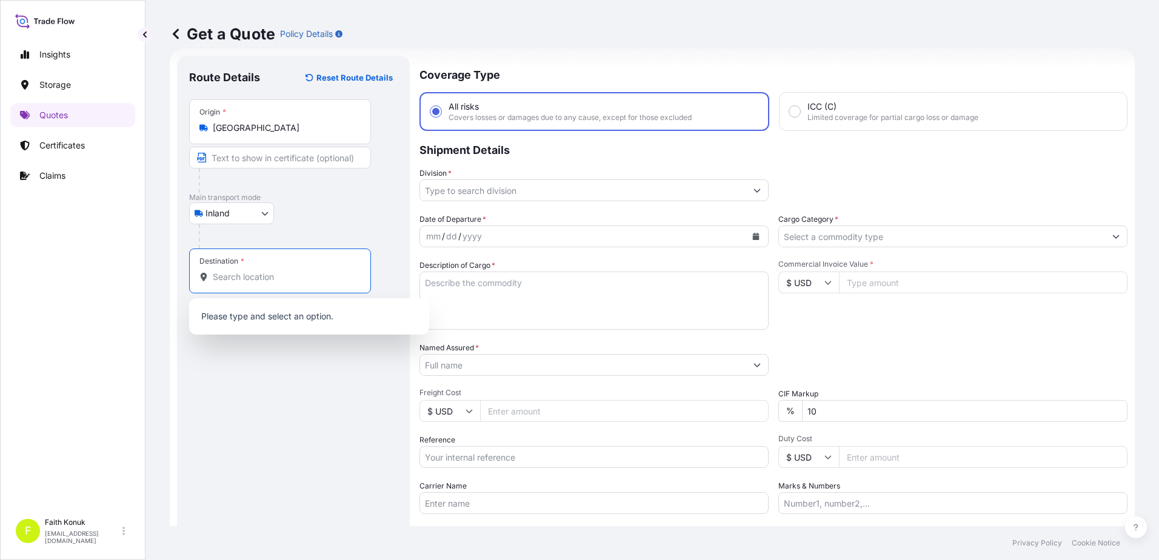
paste input "[GEOGRAPHIC_DATA]"
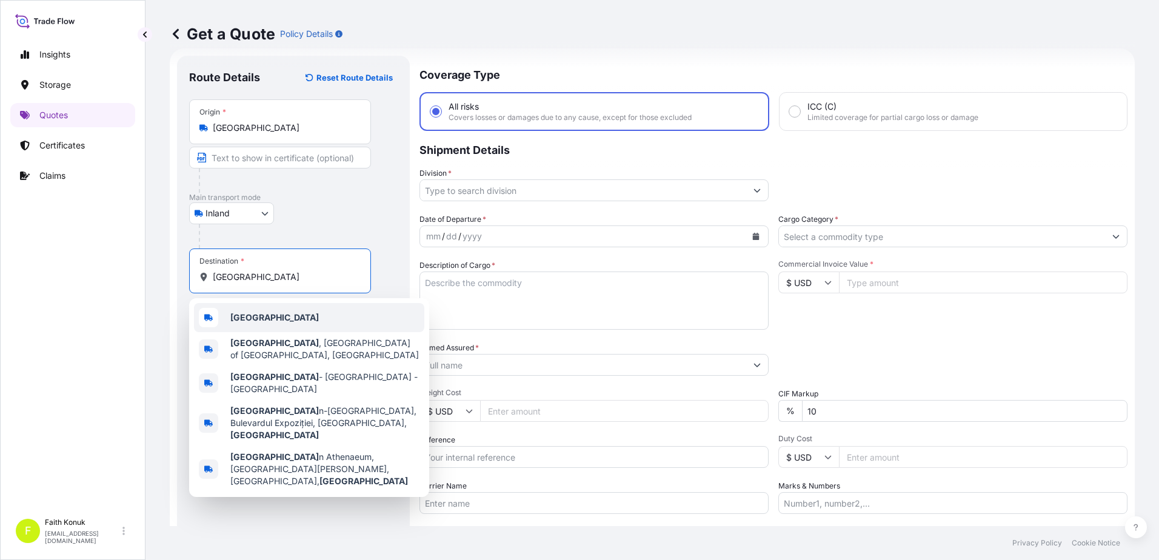
click at [286, 316] on div "[GEOGRAPHIC_DATA]" at bounding box center [309, 317] width 230 height 29
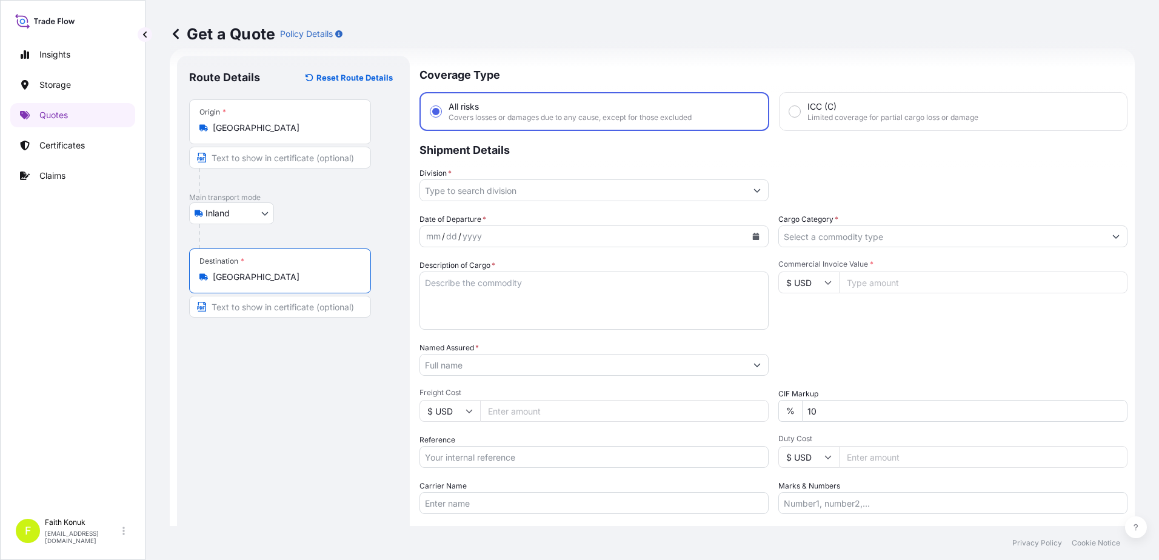
type input "[GEOGRAPHIC_DATA]"
click at [343, 192] on div at bounding box center [285, 181] width 172 height 24
click at [444, 190] on input "Division *" at bounding box center [583, 190] width 326 height 22
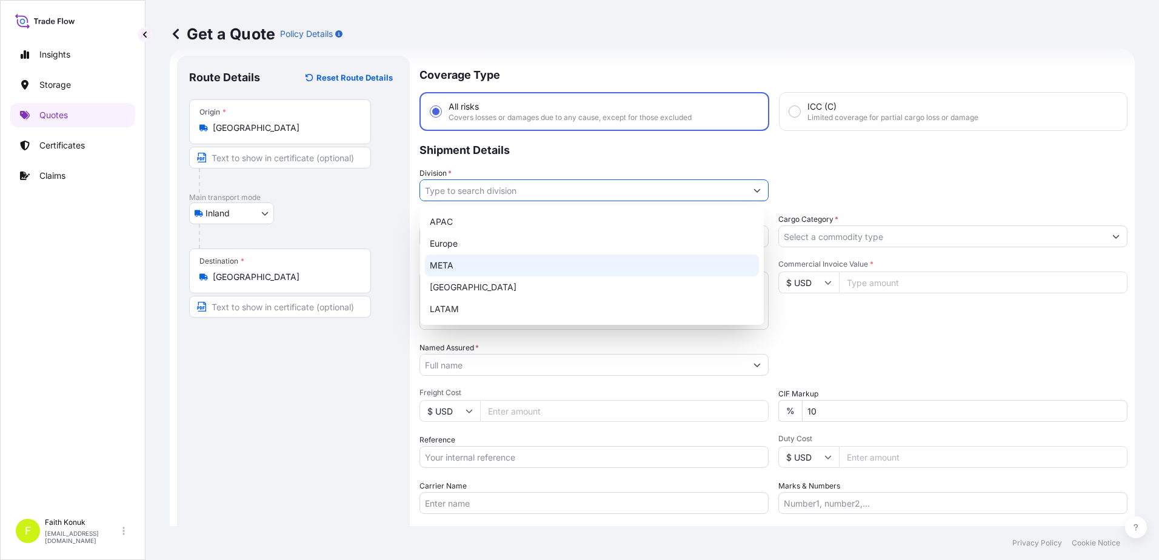
click at [447, 269] on div "META" at bounding box center [592, 266] width 334 height 22
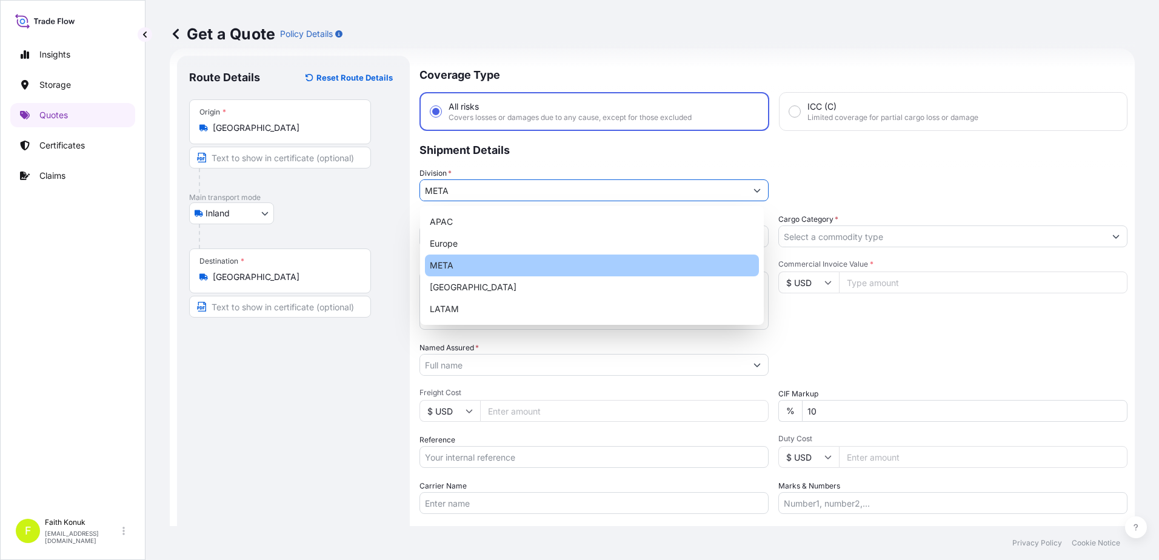
type input "META"
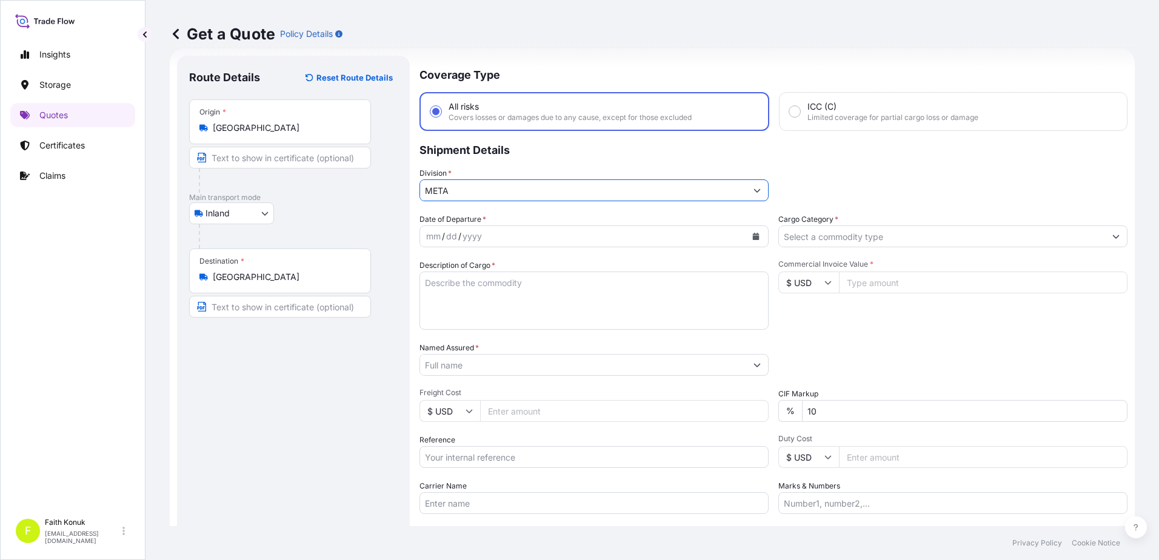
click at [524, 161] on p "Shipment Details" at bounding box center [774, 149] width 708 height 36
click at [753, 240] on icon "Calendar" at bounding box center [756, 236] width 7 height 7
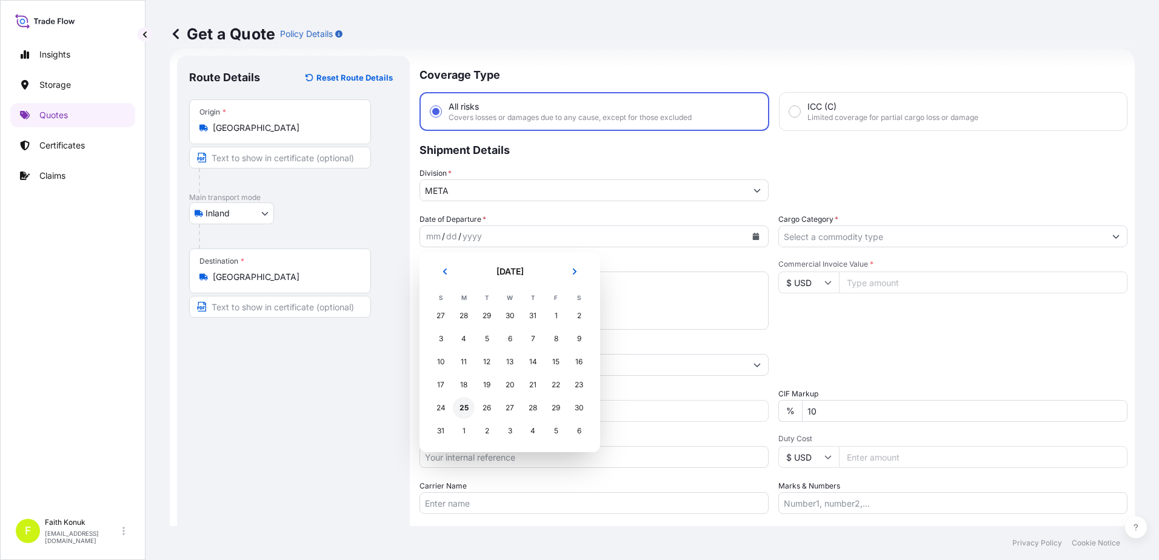
click at [464, 412] on div "25" at bounding box center [464, 408] width 22 height 22
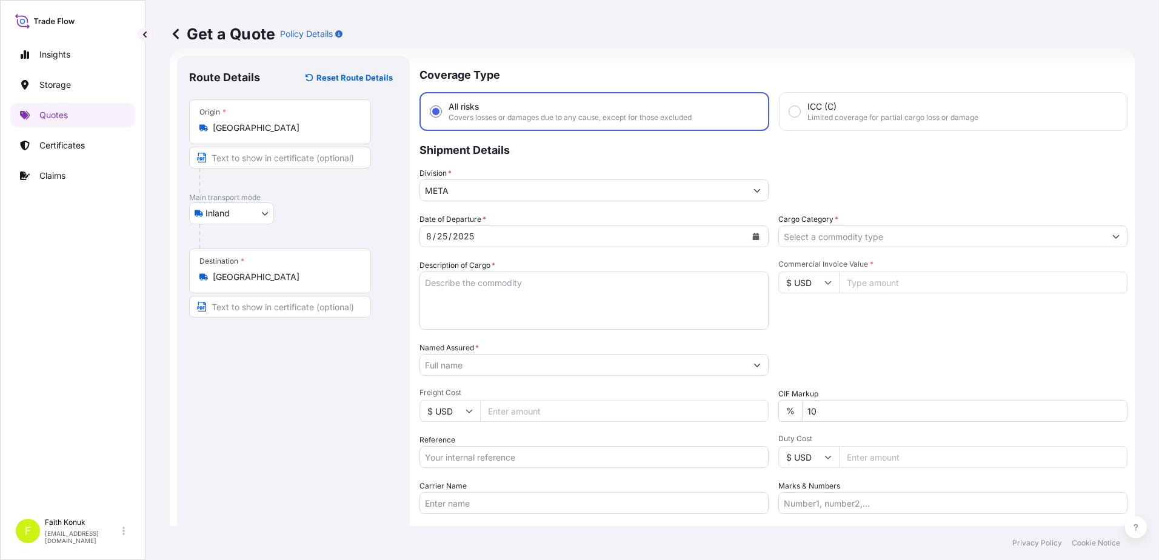
click at [494, 286] on textarea "Description of Cargo *" at bounding box center [594, 301] width 349 height 58
click at [450, 286] on textarea "Description of Cargo *" at bounding box center [594, 301] width 349 height 58
paste textarea "500 gr/m2 SNAP RING ARAMID BAG FILTER 160X2510 & BAG FILTER CAGE 150X2500 2 PAC…"
click at [495, 328] on textarea "500 gr/m2 SNAP RING ARAMID BAG FILTER 160X2510 & BAG FILTER CAGE 150X2500 2 PAC…" at bounding box center [594, 301] width 349 height 58
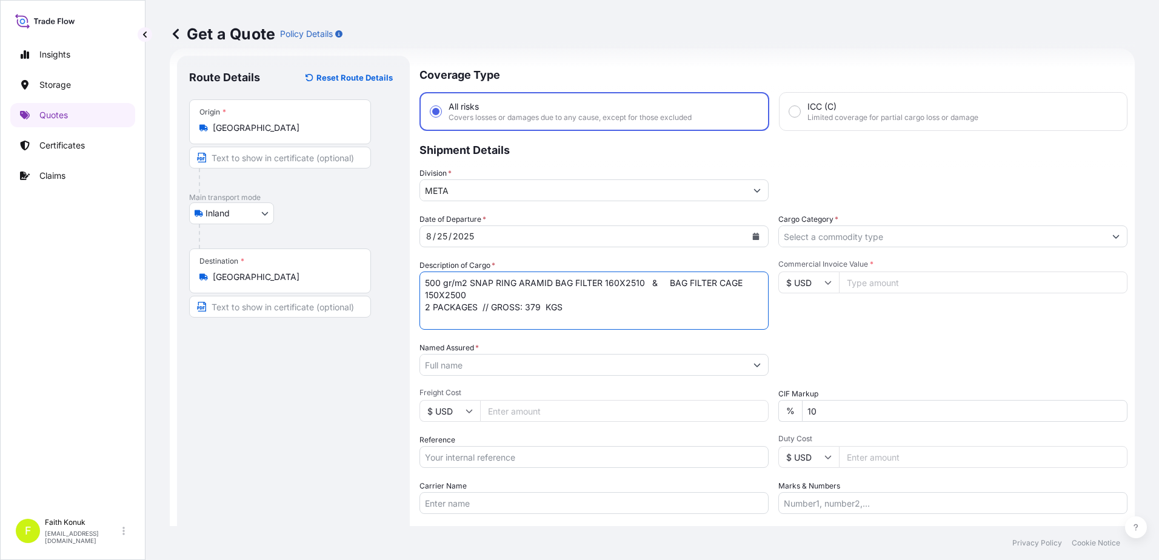
paste textarea "27 APG 473"
click at [457, 318] on textarea "500 gr/m2 SNAP RING ARAMID BAG FILTER 160X2510 & BAG FILTER CAGE 150X2500 2 PAC…" at bounding box center [594, 301] width 349 height 58
paste textarea "REF NO:FİLTRAS FİLTRE"
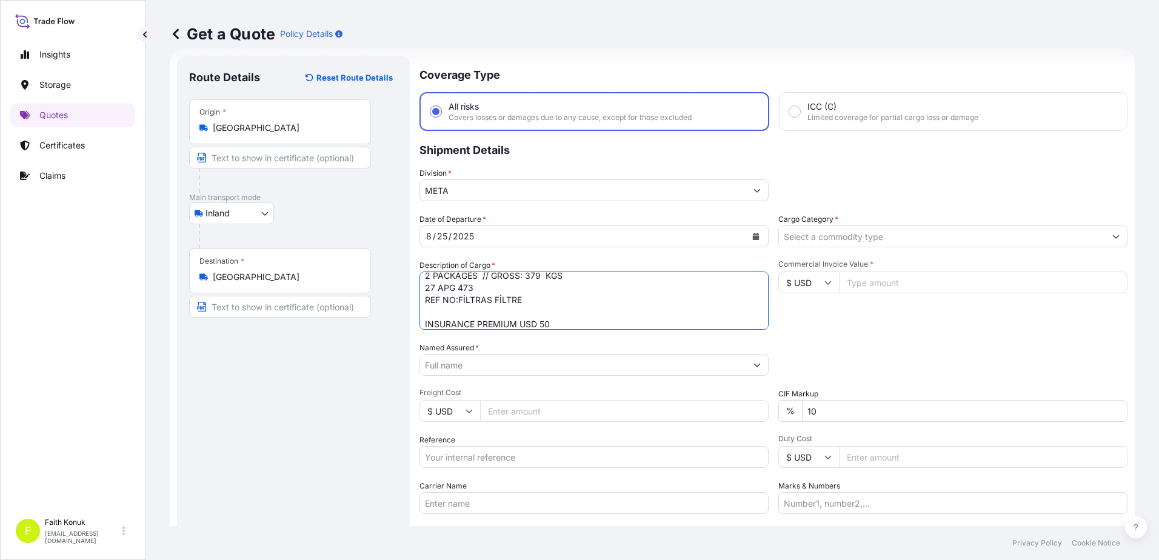
type textarea "500 gr/m2 SNAP RING ARAMID BAG FILTER 160X2510 & BAG FILTER CAGE 150X2500 2 PAC…"
click at [496, 366] on input "Named Assured *" at bounding box center [583, 365] width 326 height 22
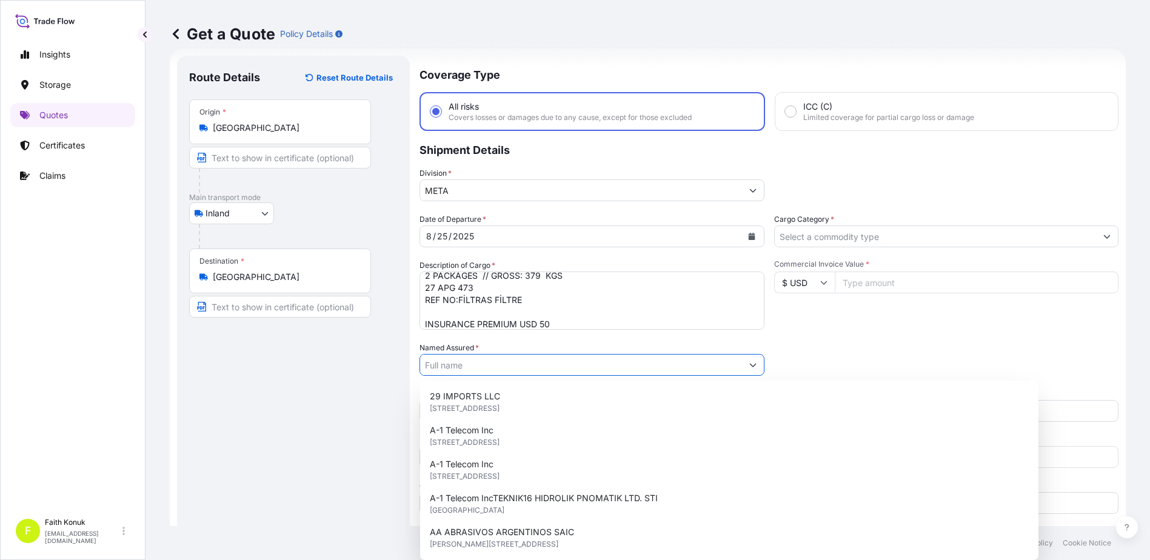
paste input "OMNIA EUROPE SA"
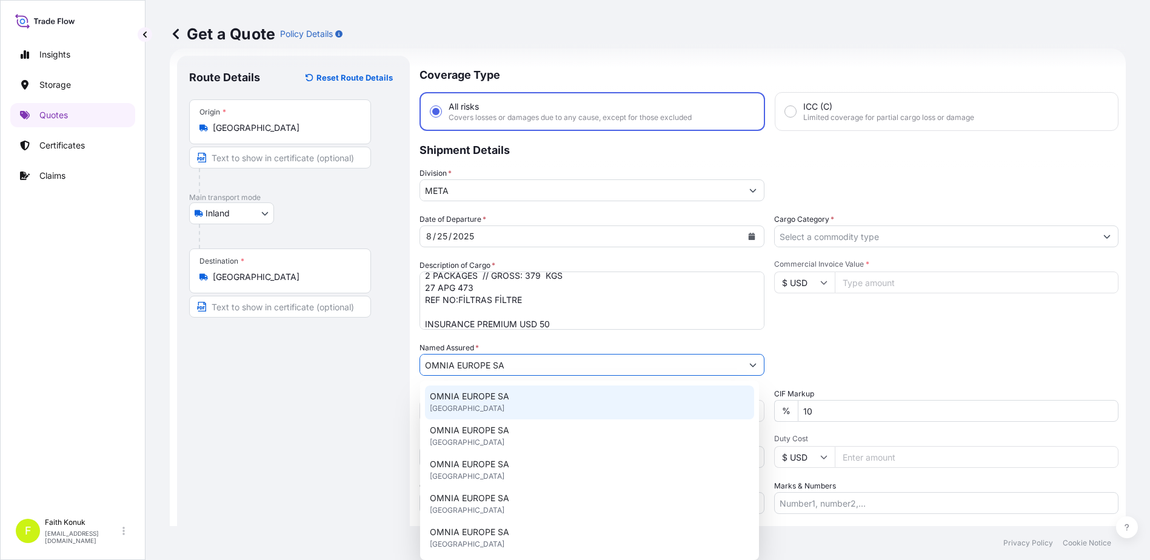
click at [497, 403] on div "OMNIA EUROPE SA [GEOGRAPHIC_DATA]" at bounding box center [589, 403] width 329 height 34
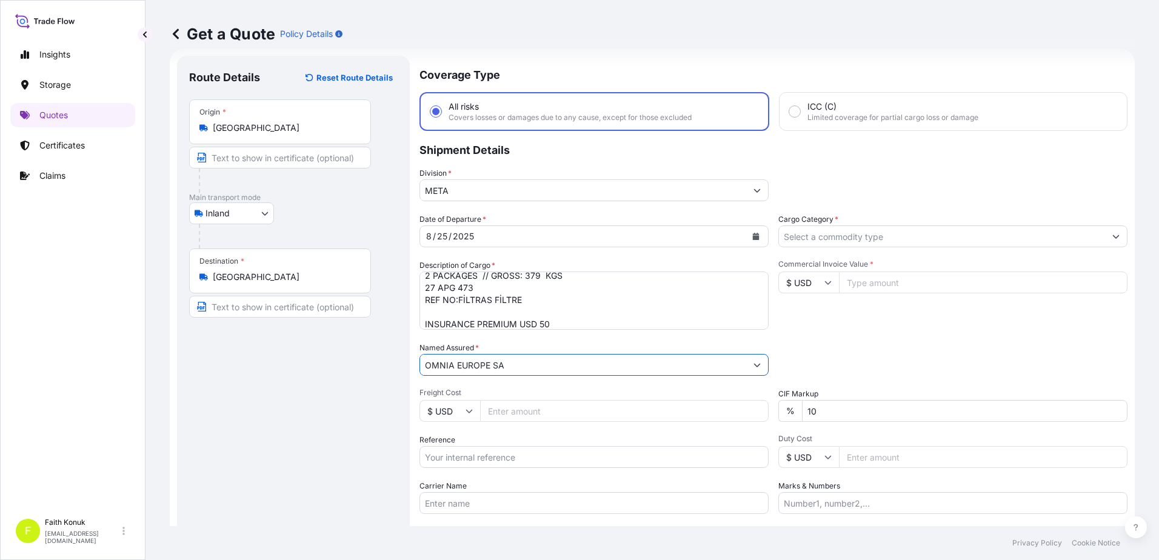
type input "OMNIA EUROPE SA"
click at [535, 343] on div "Named Assured * OMNIA EUROPE SA" at bounding box center [594, 359] width 349 height 34
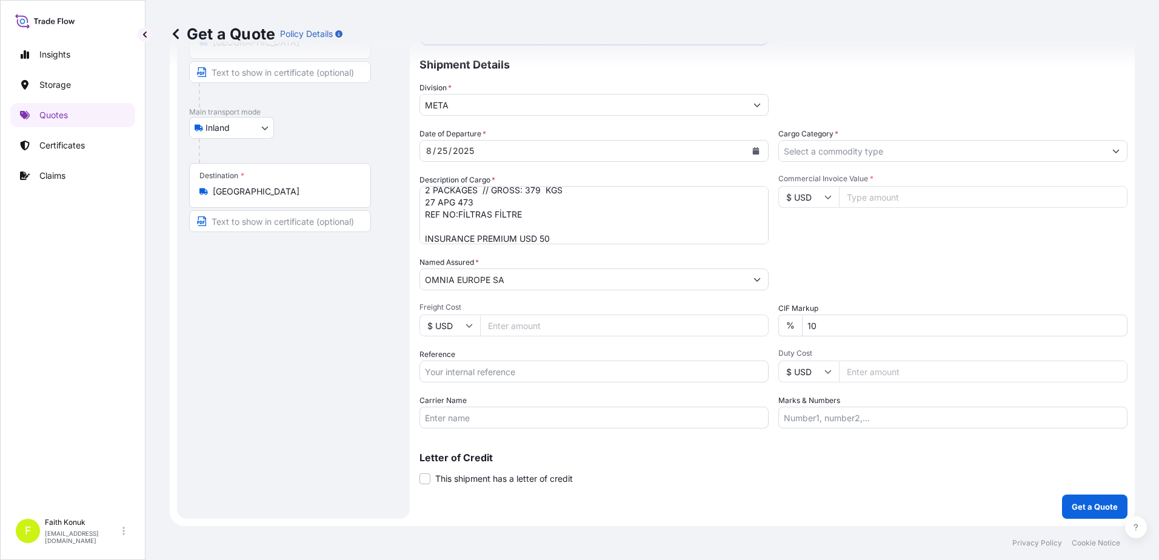
click at [451, 372] on input "Reference" at bounding box center [594, 372] width 349 height 22
paste input "2101772875"
type input "2101772875"
click at [487, 424] on input "Carrier Name" at bounding box center [594, 418] width 349 height 22
paste input "27 APG 473"
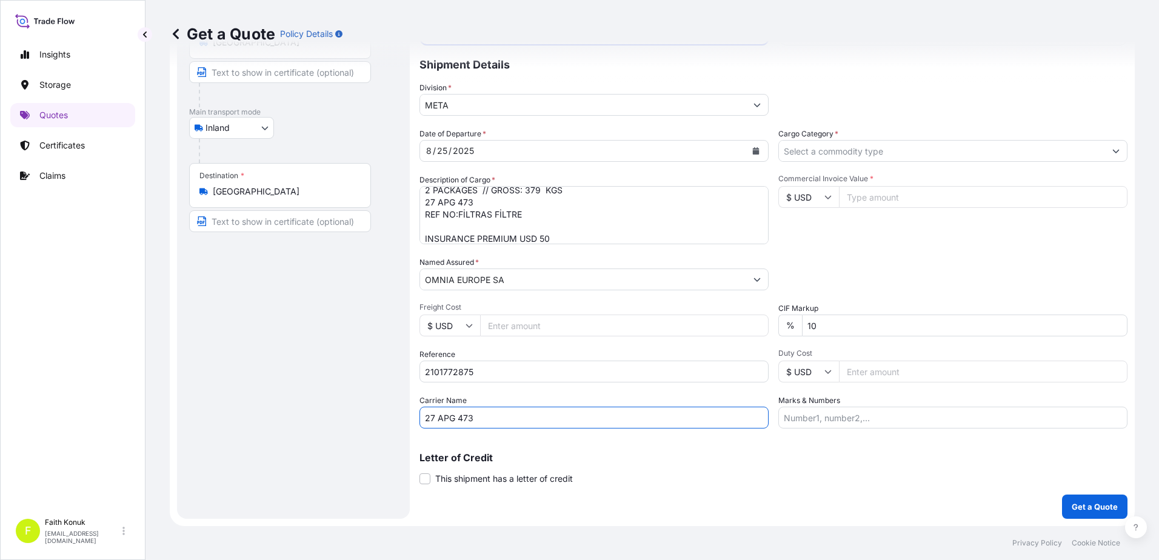
type input "27 APG 473"
click at [812, 150] on input "Cargo Category *" at bounding box center [942, 151] width 326 height 22
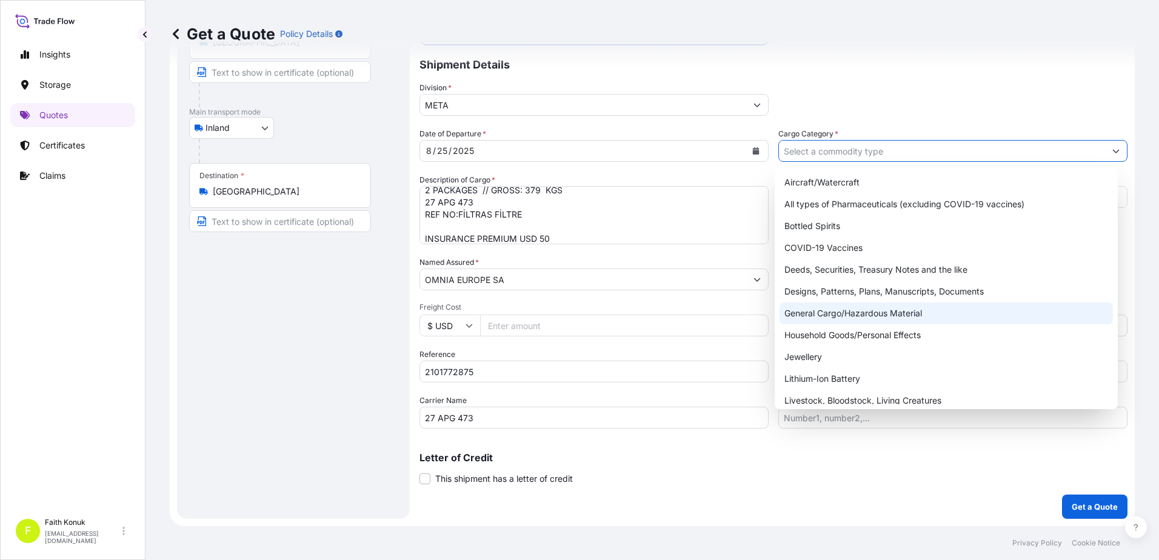
click at [817, 310] on div "General Cargo/Hazardous Material" at bounding box center [947, 314] width 334 height 22
type input "General Cargo/Hazardous Material"
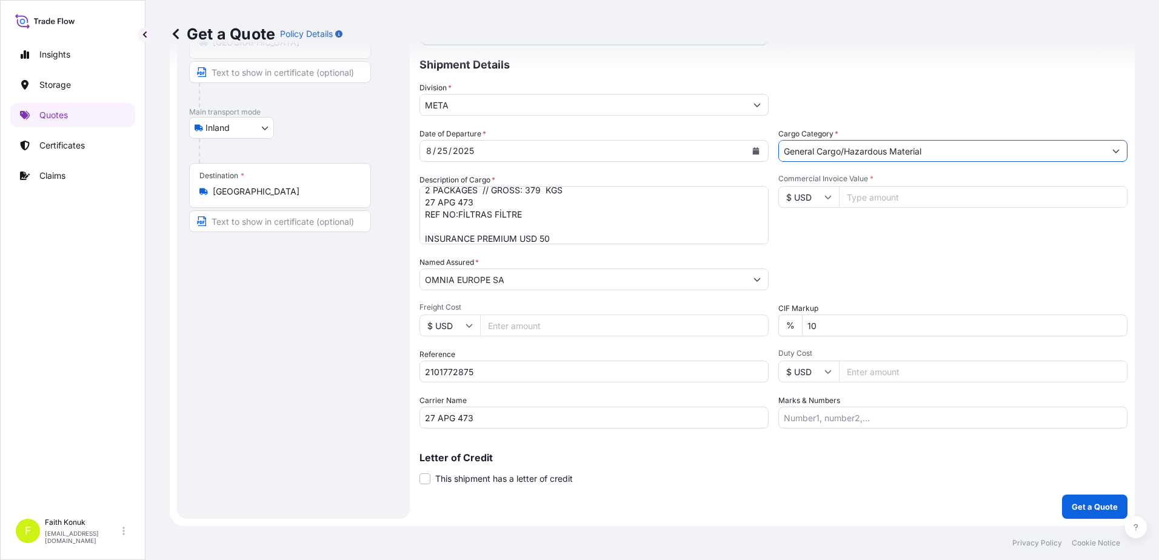
click at [846, 236] on div "Commercial Invoice Value * $ USD" at bounding box center [953, 209] width 349 height 70
click at [828, 201] on input "$ USD" at bounding box center [809, 197] width 61 height 22
click at [809, 234] on div "€ EUR" at bounding box center [804, 230] width 51 height 23
type input "€ EUR"
click at [856, 203] on input "Commercial Invoice Value *" at bounding box center [983, 197] width 289 height 22
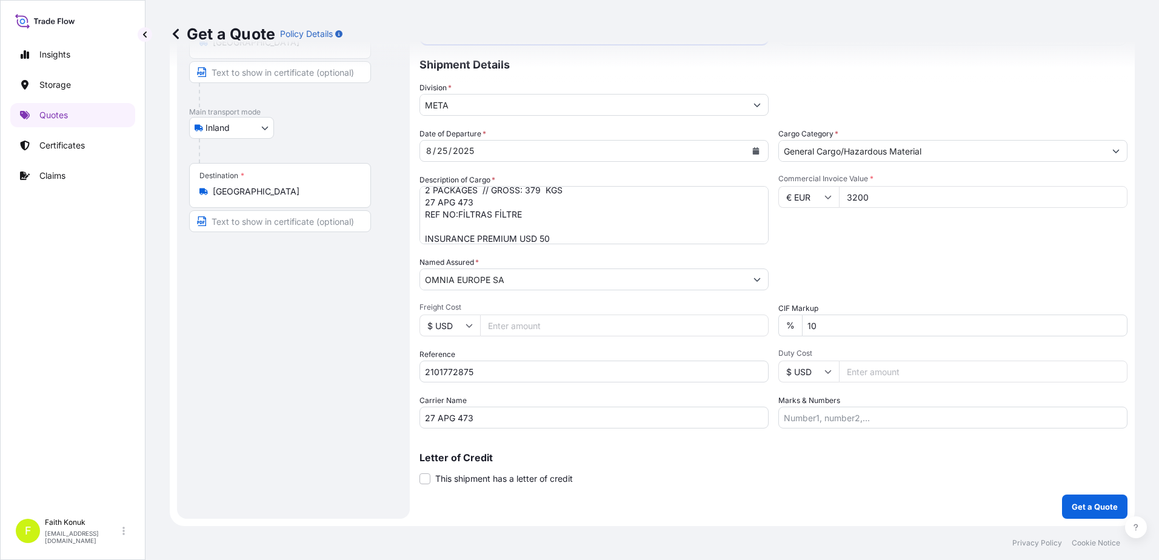
type input "3200"
click at [1087, 504] on p "Get a Quote" at bounding box center [1095, 507] width 46 height 12
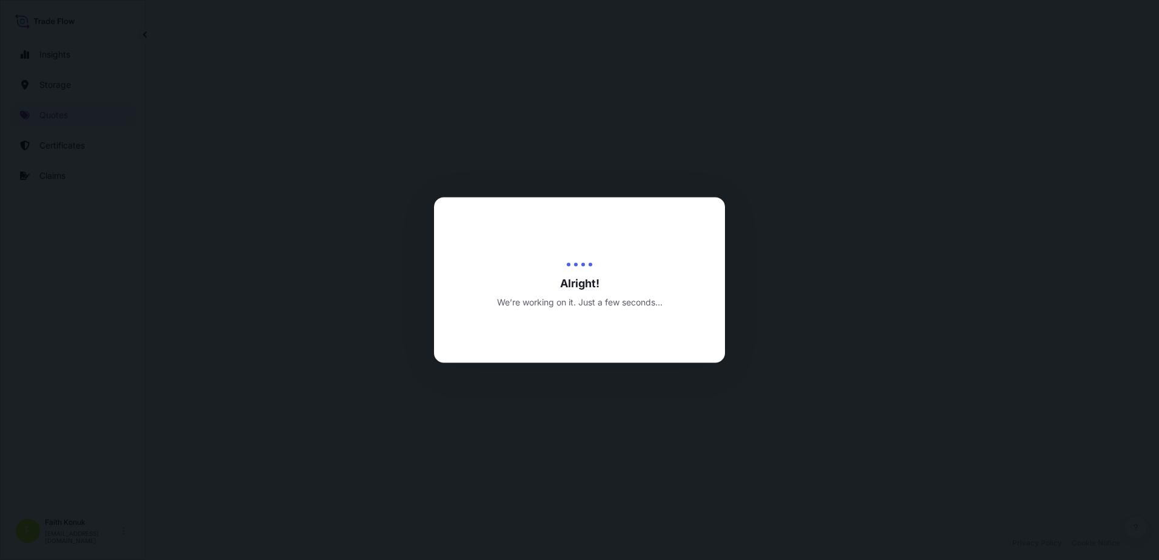
select select "Inland"
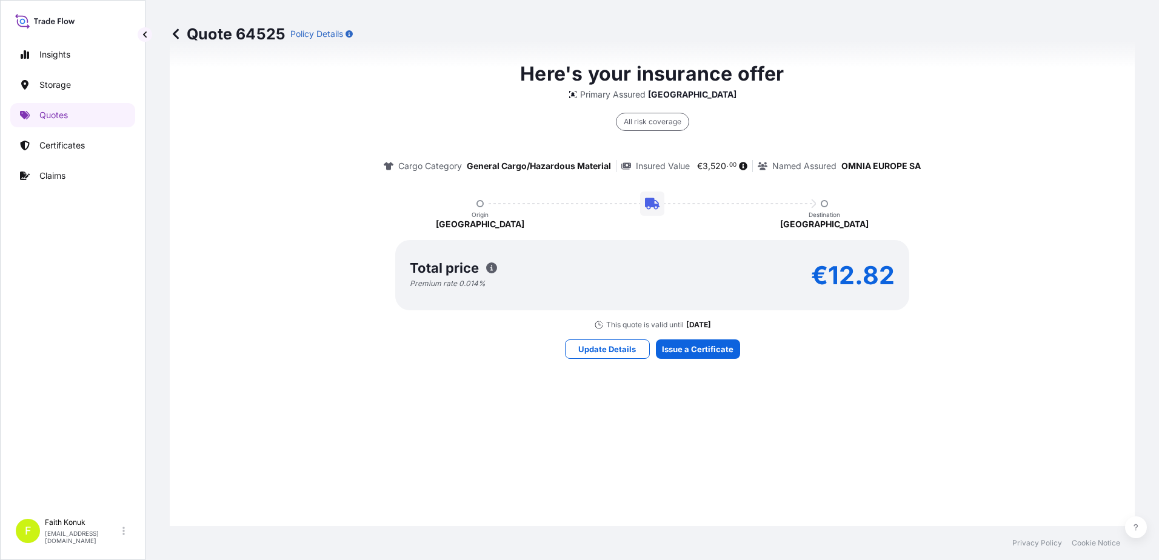
scroll to position [886, 0]
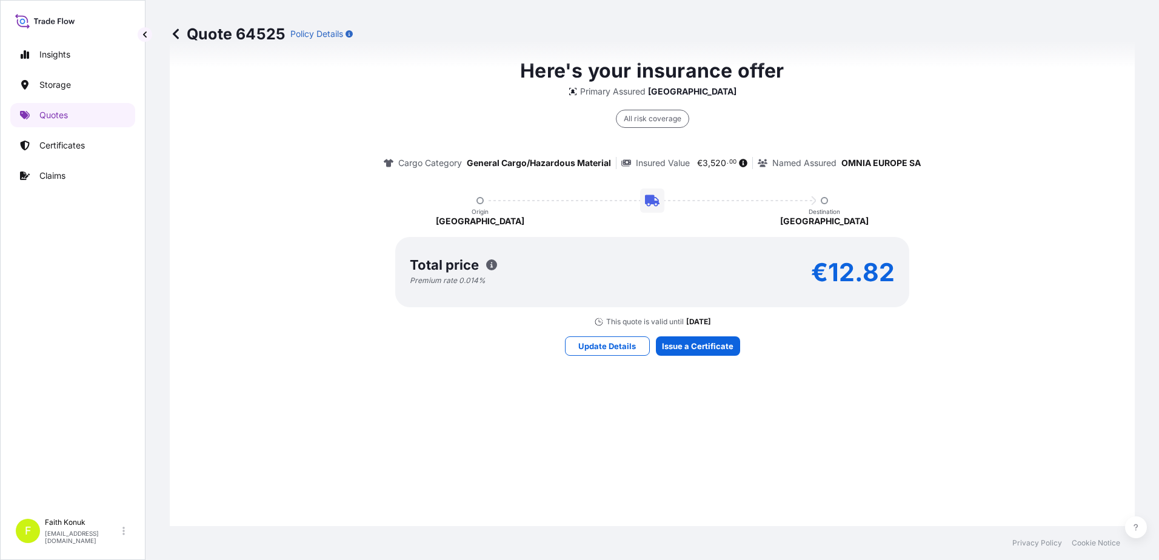
click at [691, 335] on div "Here's your insurance offer Primary Assured Turkey All risk coverage Cargo Cate…" at bounding box center [652, 205] width 931 height 863
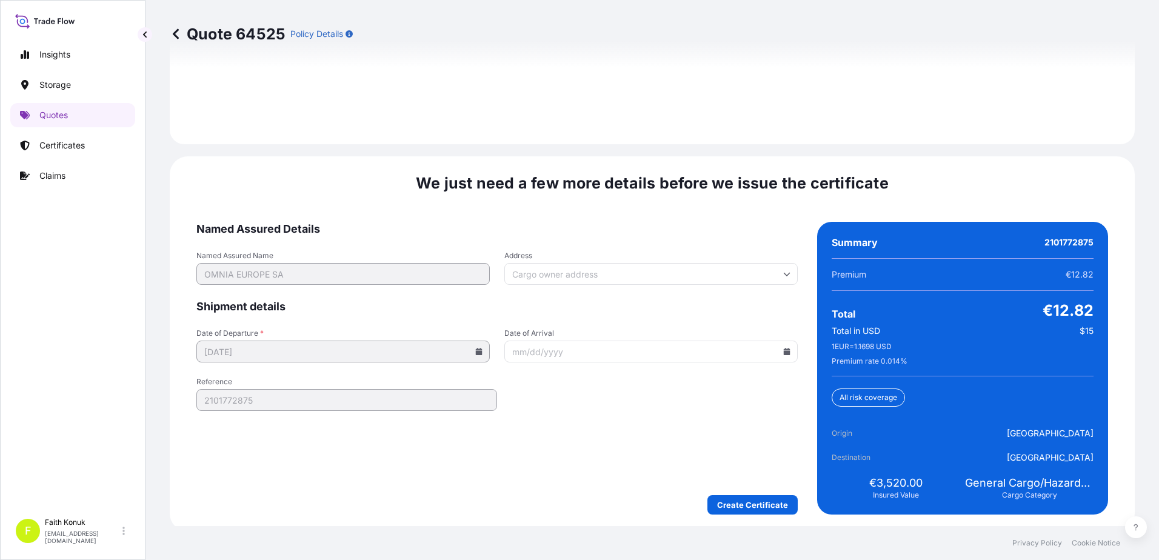
scroll to position [1789, 0]
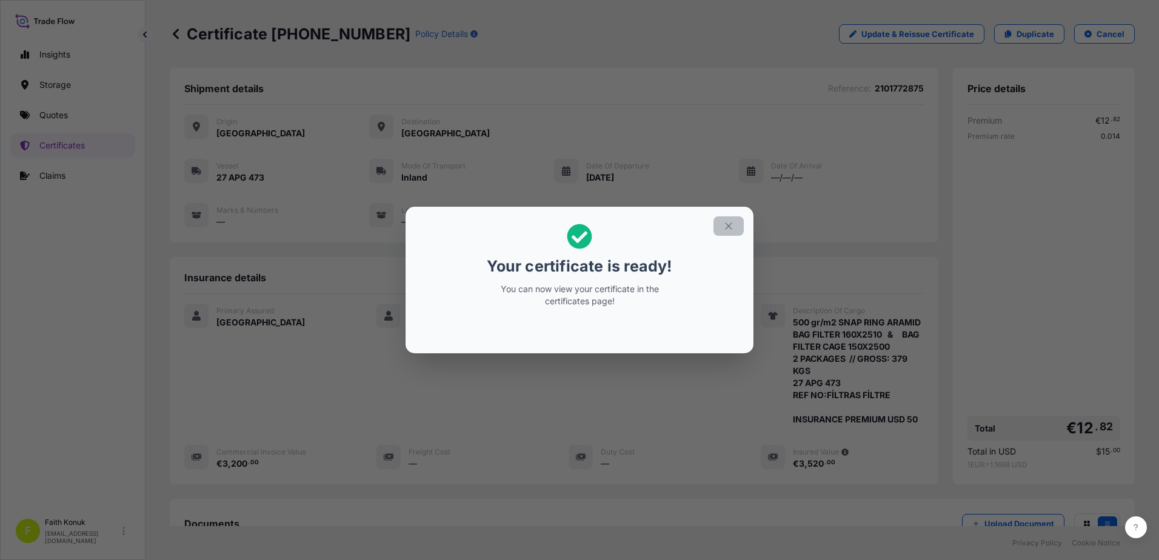
click at [728, 226] on icon "button" at bounding box center [728, 226] width 7 height 7
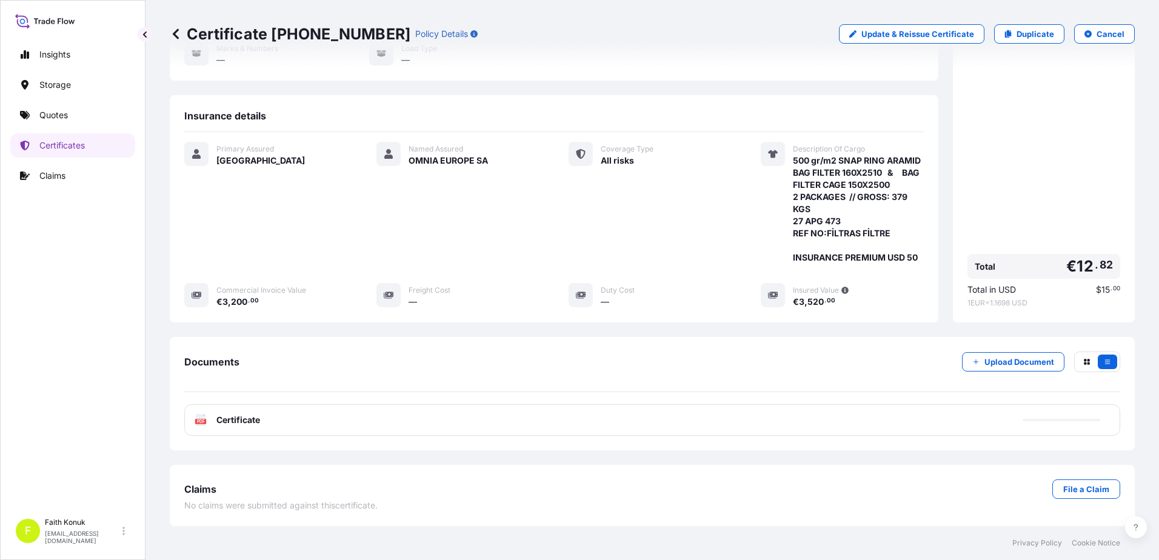
scroll to position [174, 0]
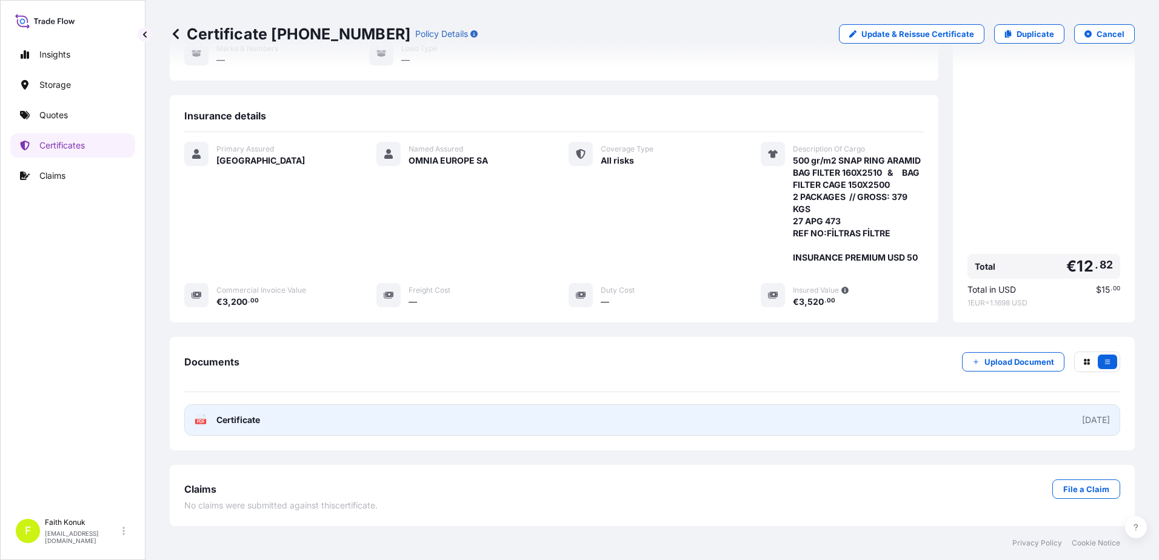
click at [209, 426] on div "PDF Certificate" at bounding box center [227, 420] width 65 height 12
